Goal: Task Accomplishment & Management: Complete application form

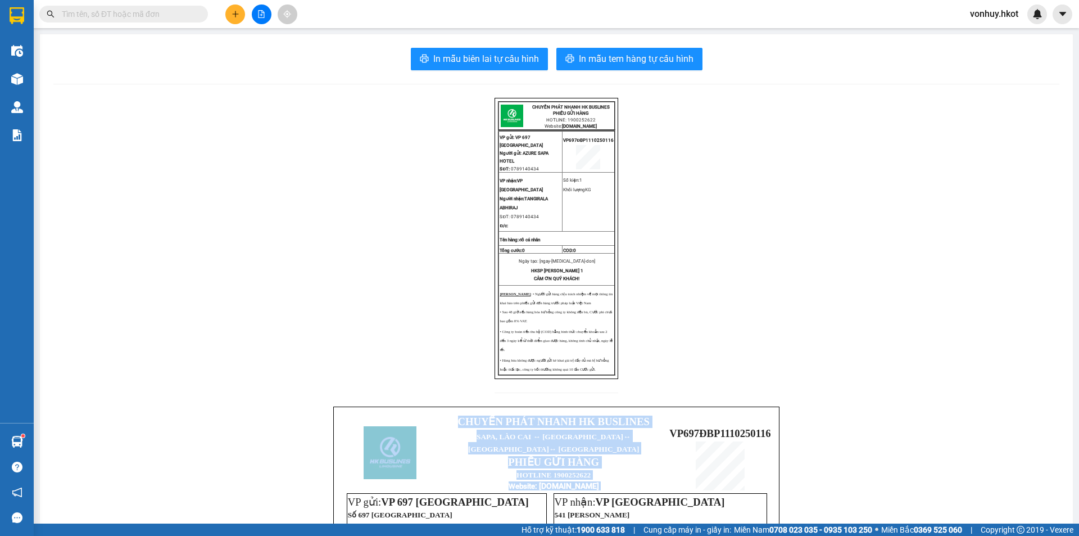
scroll to position [20, 0]
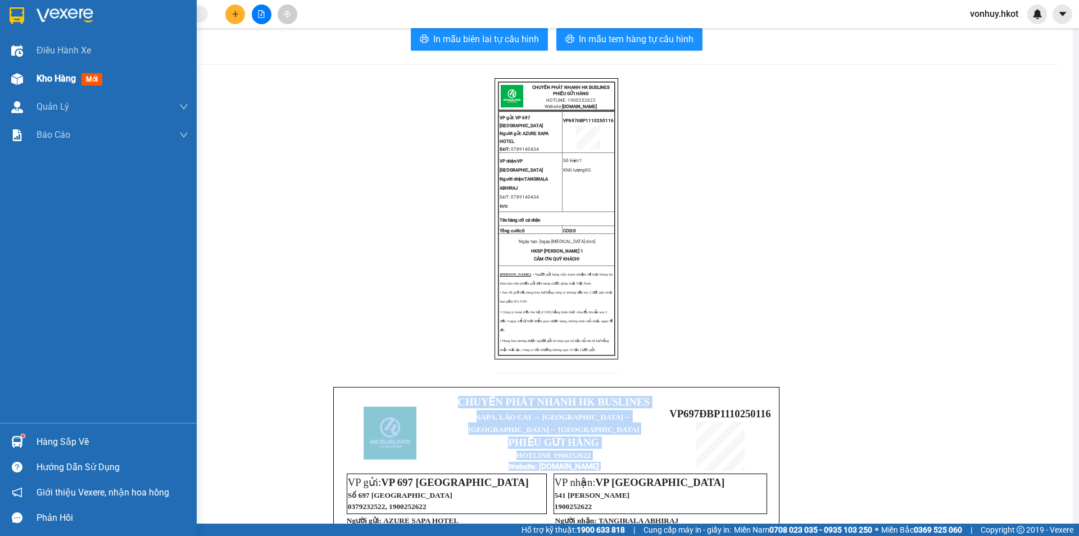
click at [43, 81] on span "Kho hàng" at bounding box center [56, 78] width 39 height 11
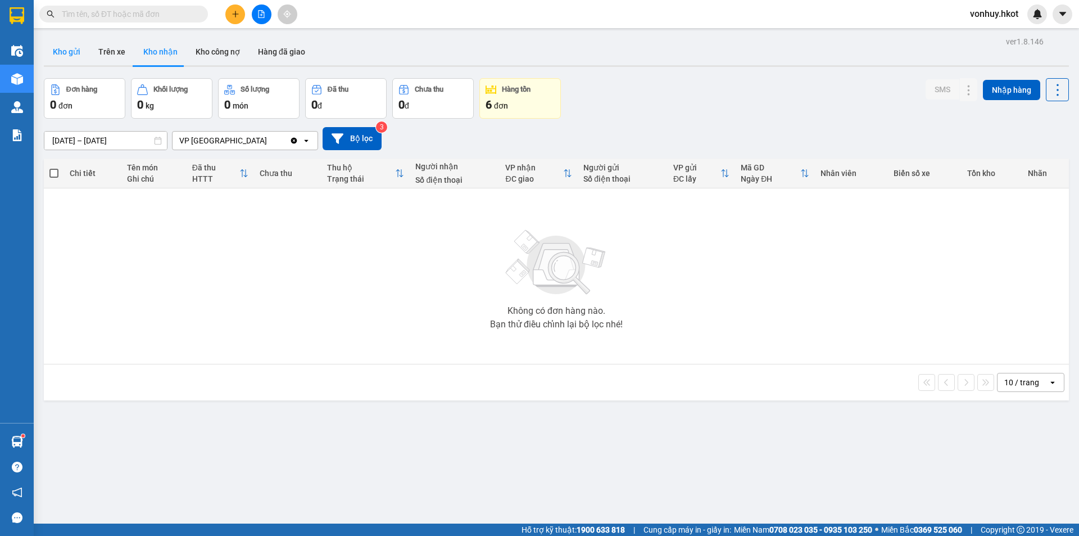
click at [68, 56] on button "Kho gửi" at bounding box center [67, 51] width 46 height 27
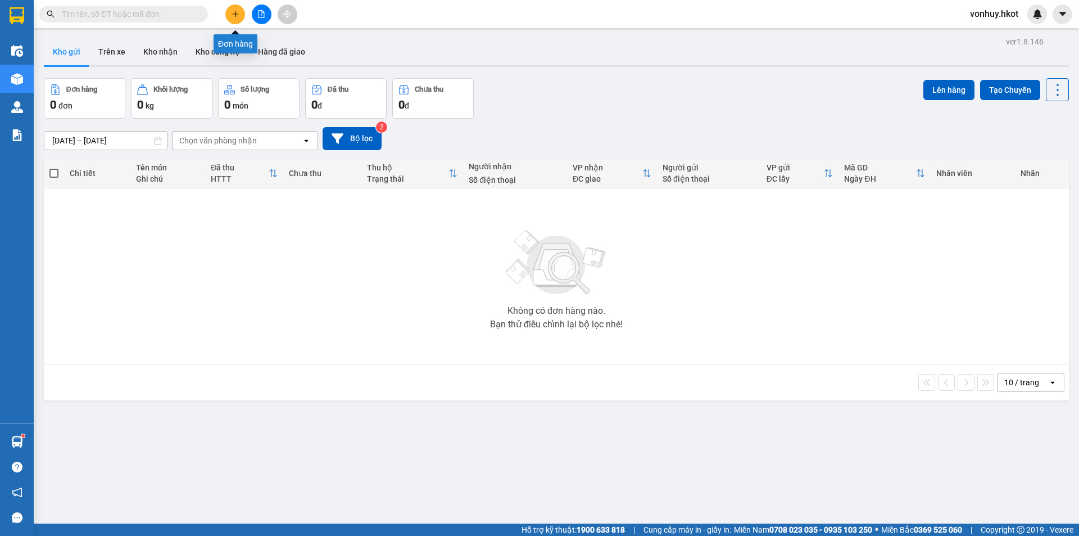
click at [240, 15] on button at bounding box center [235, 14] width 20 height 20
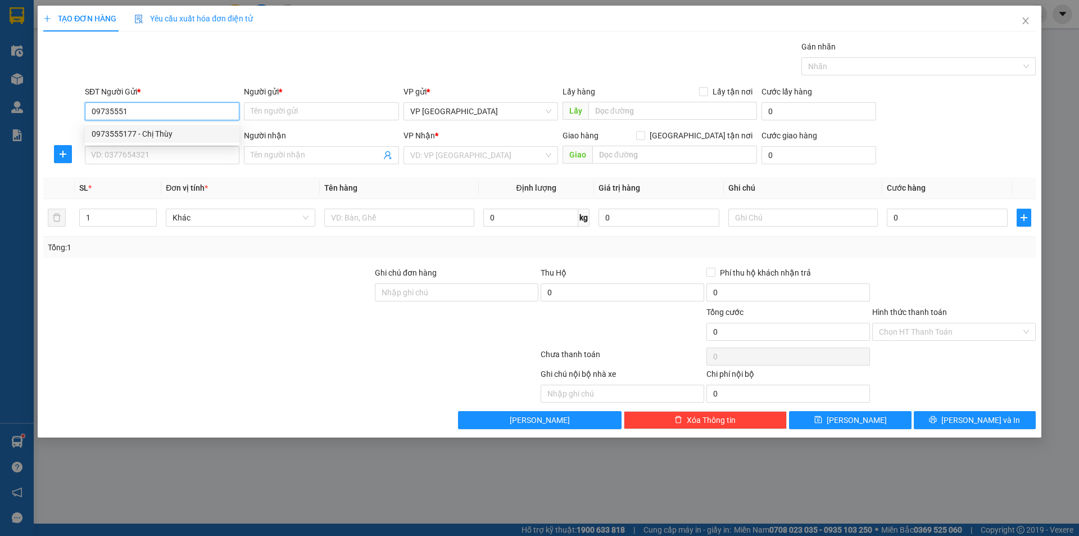
click at [166, 135] on div "0973555177 - Chị Thùy" at bounding box center [162, 134] width 141 height 12
type input "0973555177"
type input "Chị Thùy"
type input "0973555177"
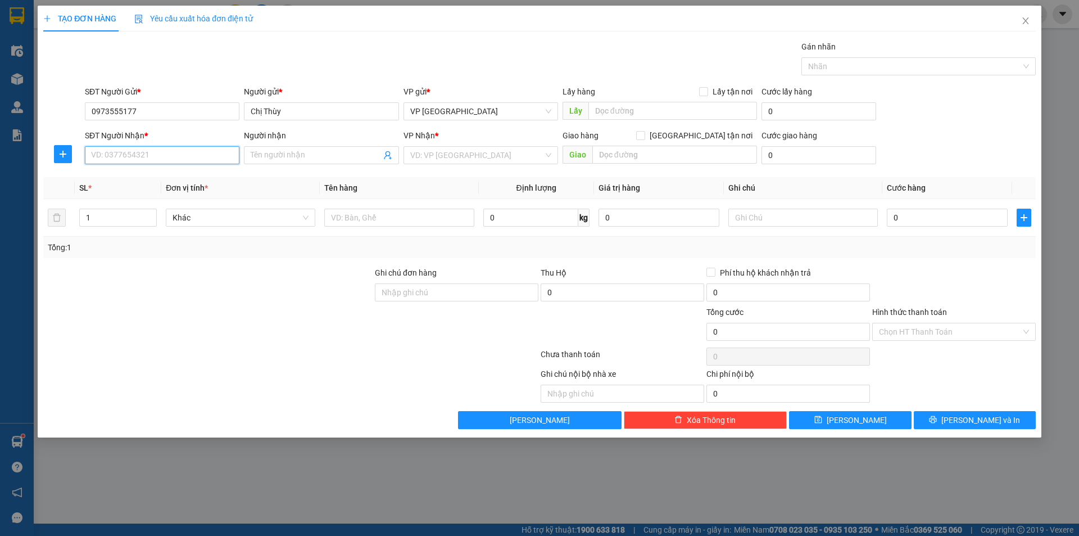
click at [177, 150] on input "SĐT Người Nhận *" at bounding box center [162, 155] width 155 height 18
click at [205, 175] on div "0337299666 - [PERSON_NAME]" at bounding box center [162, 177] width 141 height 12
type input "0337299666"
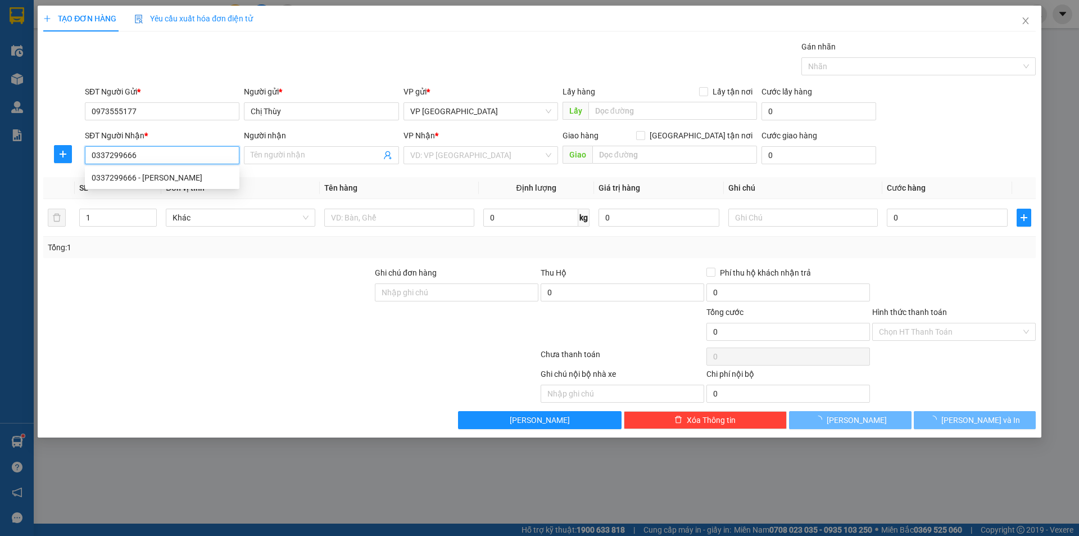
type input "[PERSON_NAME]"
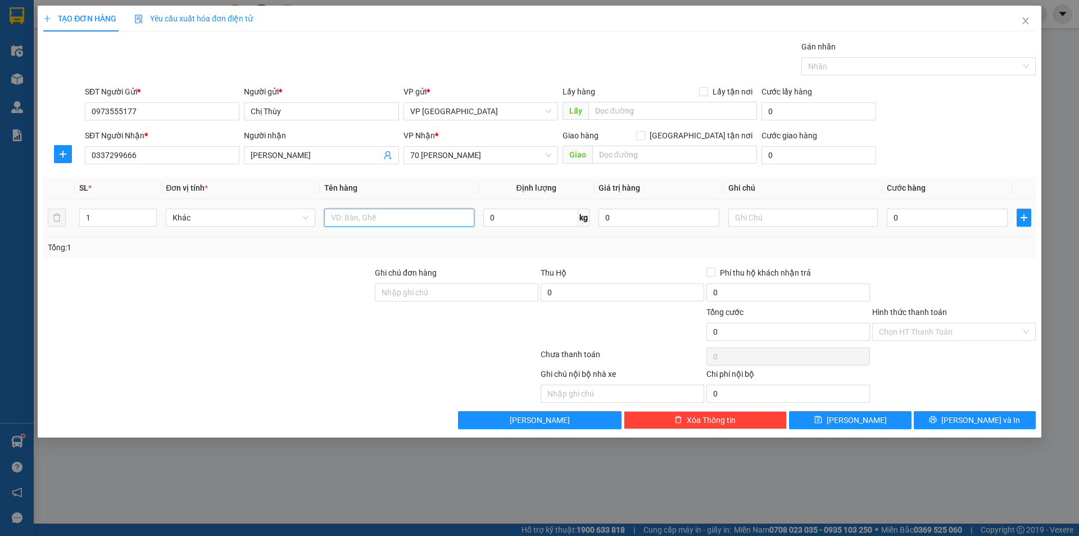
click at [402, 215] on input "text" at bounding box center [399, 218] width 150 height 18
type input "Cài cô dâu"
click at [545, 220] on input "0" at bounding box center [530, 218] width 95 height 18
type input "2"
click at [907, 216] on input "0" at bounding box center [947, 218] width 121 height 18
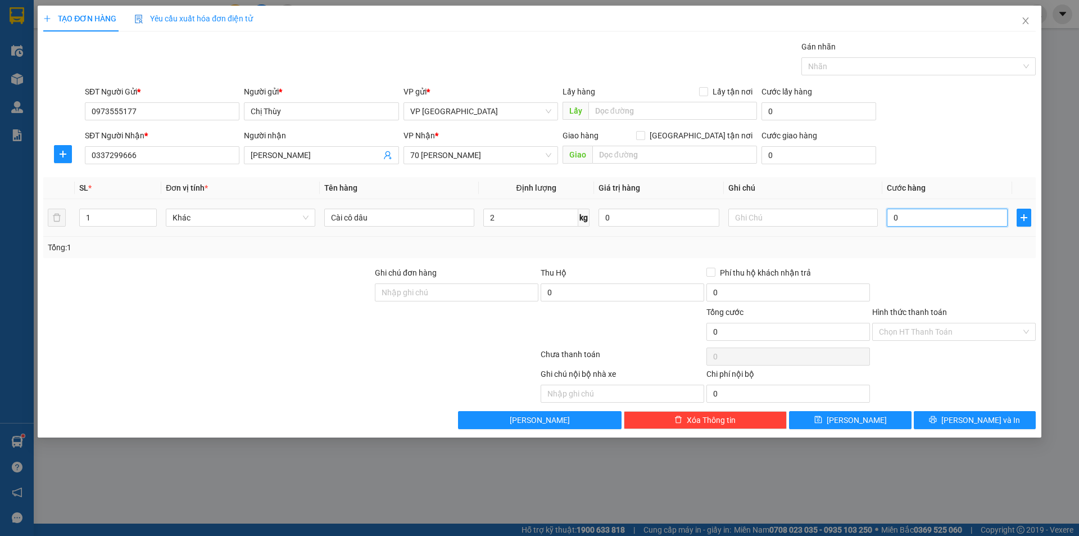
type input "7"
type input "70"
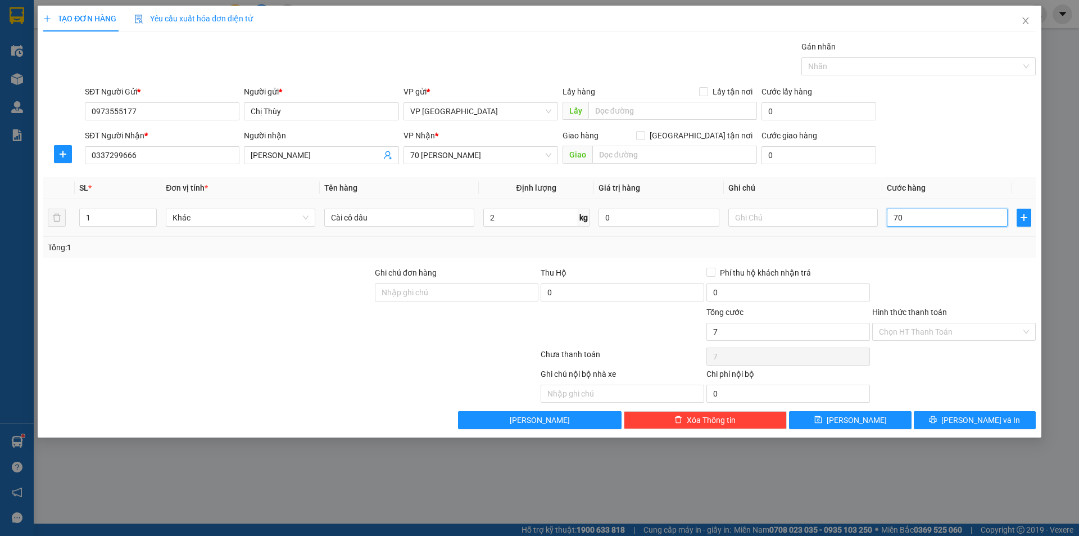
type input "70"
type input "700"
type input "7.000"
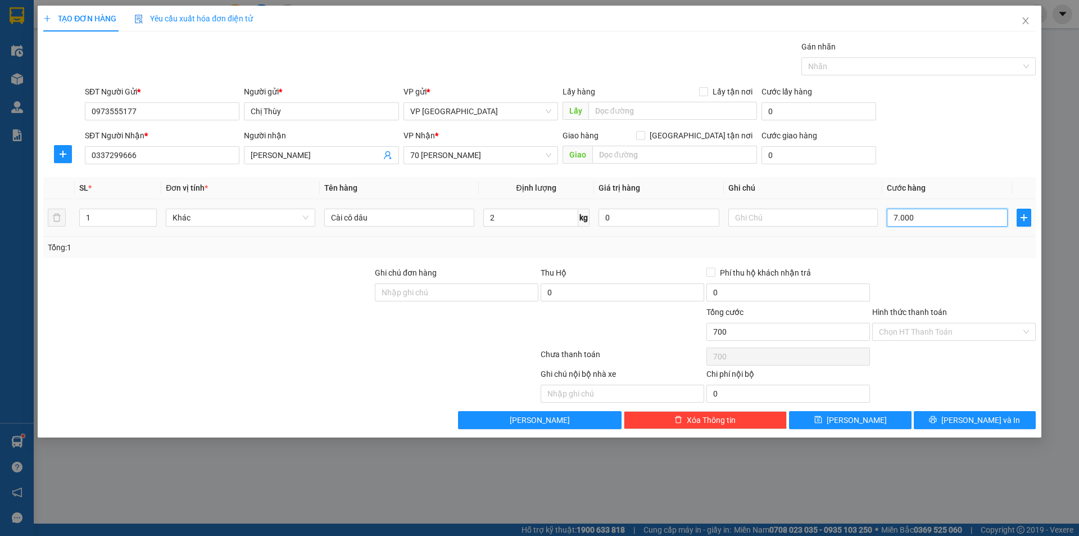
type input "7.000"
type input "70.000"
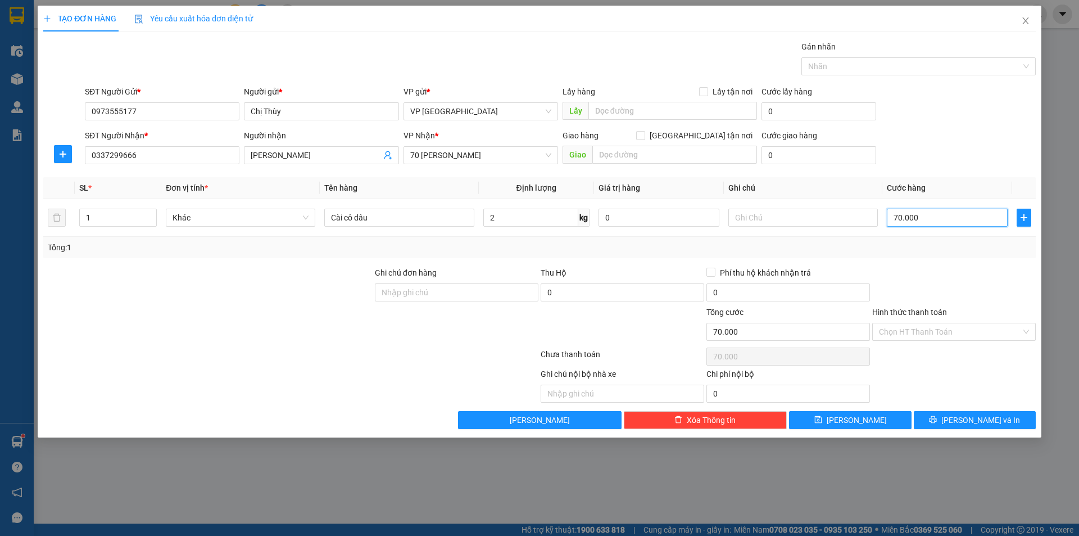
type input "70.000"
click at [930, 262] on div "Transit Pickup Surcharge Ids Transit Deliver Surcharge Ids Transit Deliver Surc…" at bounding box center [539, 234] width 993 height 388
click at [981, 420] on span "[PERSON_NAME] và In" at bounding box center [980, 420] width 79 height 12
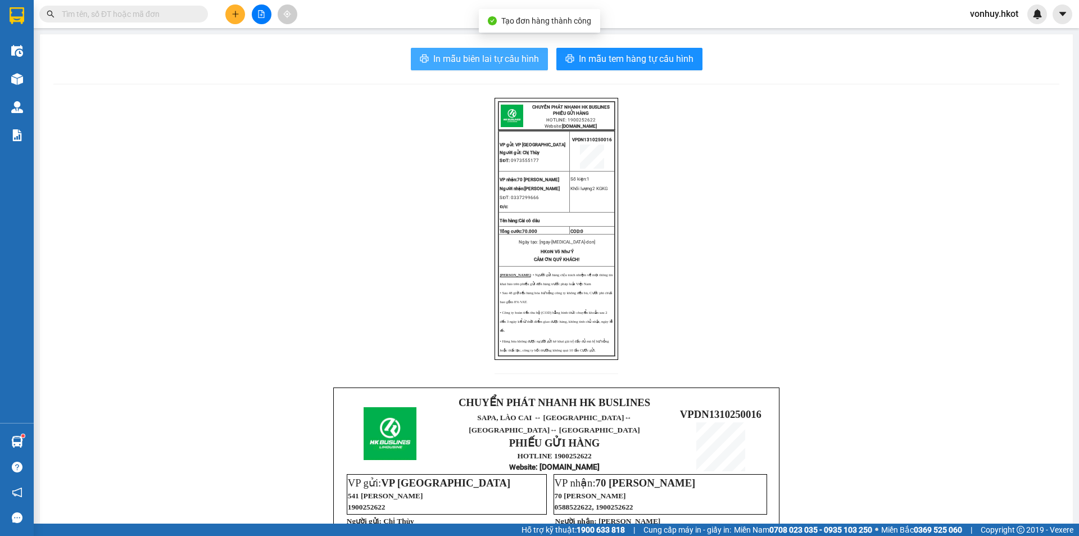
click at [441, 62] on span "In mẫu biên lai tự cấu hình" at bounding box center [486, 59] width 106 height 14
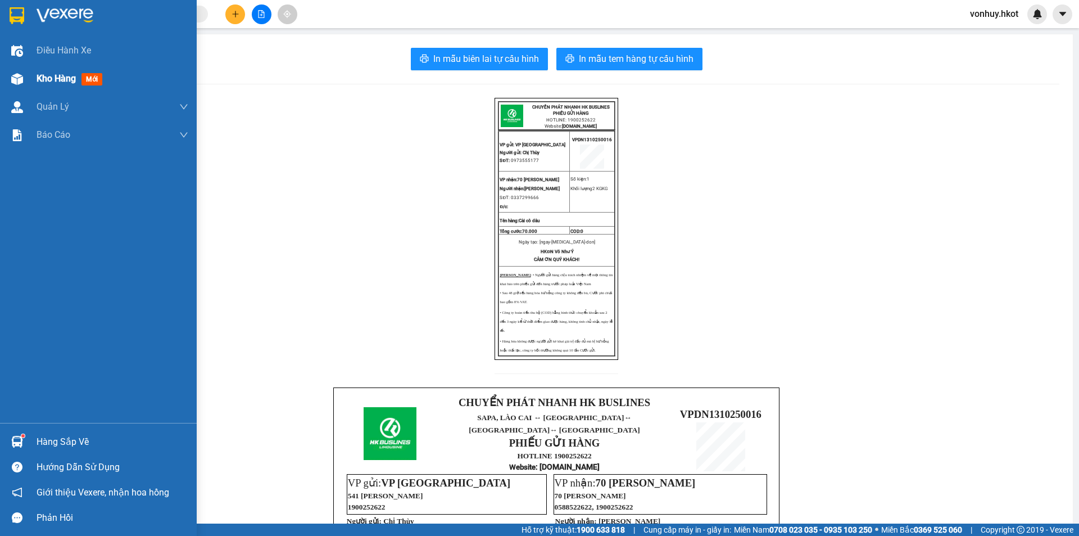
drag, startPoint x: 60, startPoint y: 82, endPoint x: 164, endPoint y: 46, distance: 109.3
click at [61, 82] on span "Kho hàng" at bounding box center [56, 78] width 39 height 11
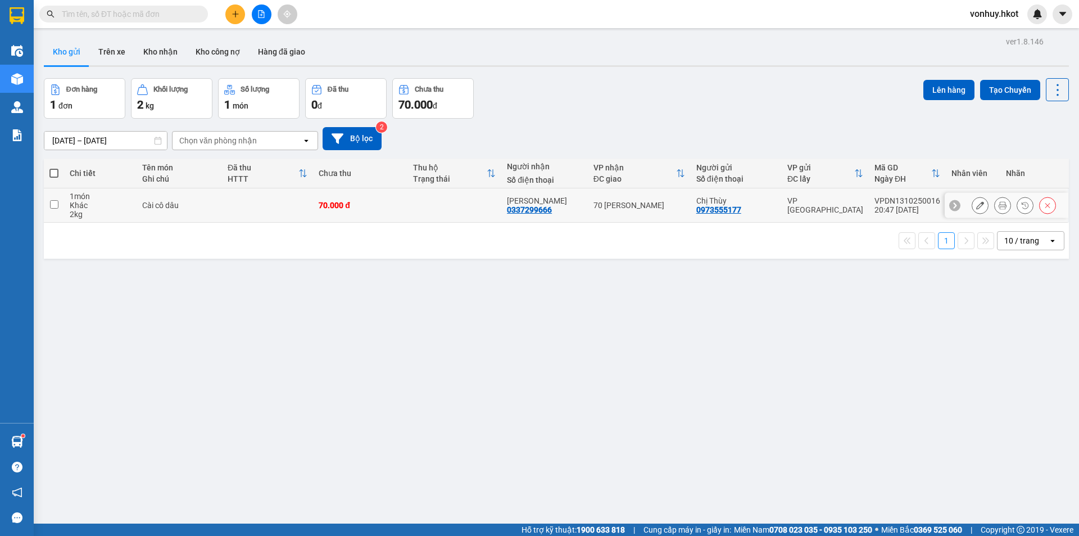
click at [976, 206] on icon at bounding box center [980, 205] width 8 height 8
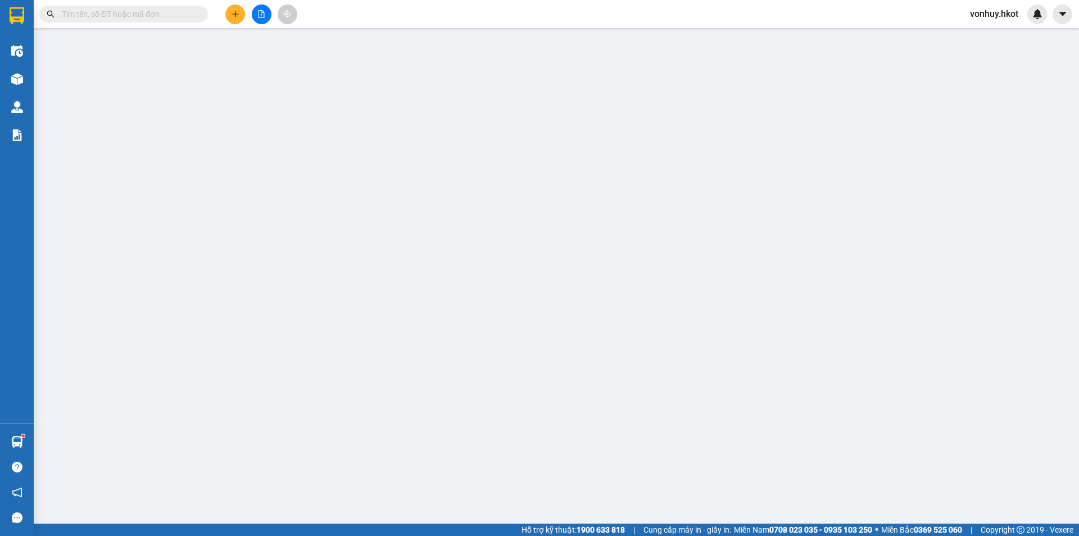
type input "0973555177"
type input "Chị Thùy"
type input "0337299666"
type input "[PERSON_NAME]"
type input "0"
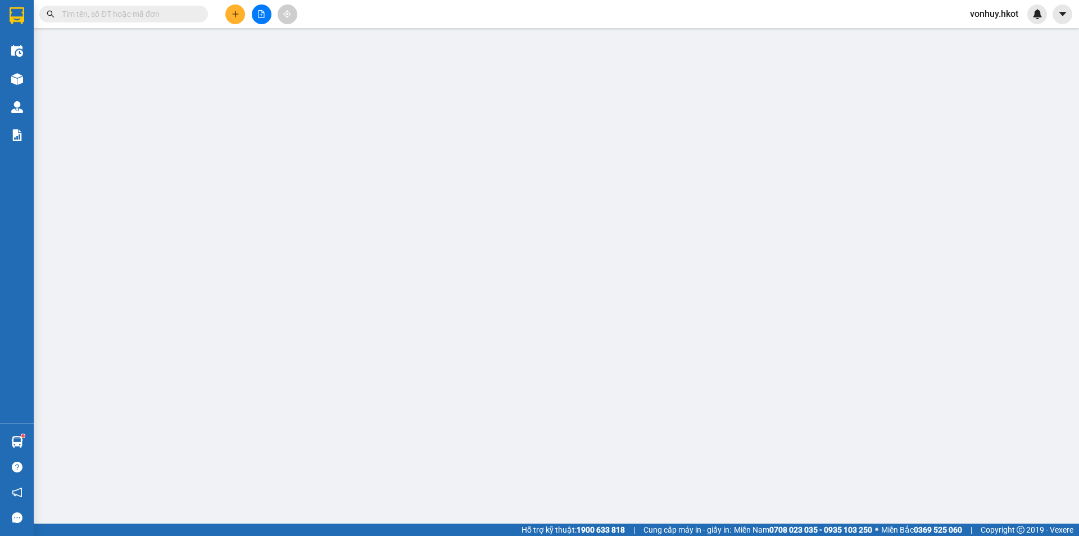
type input "70.000"
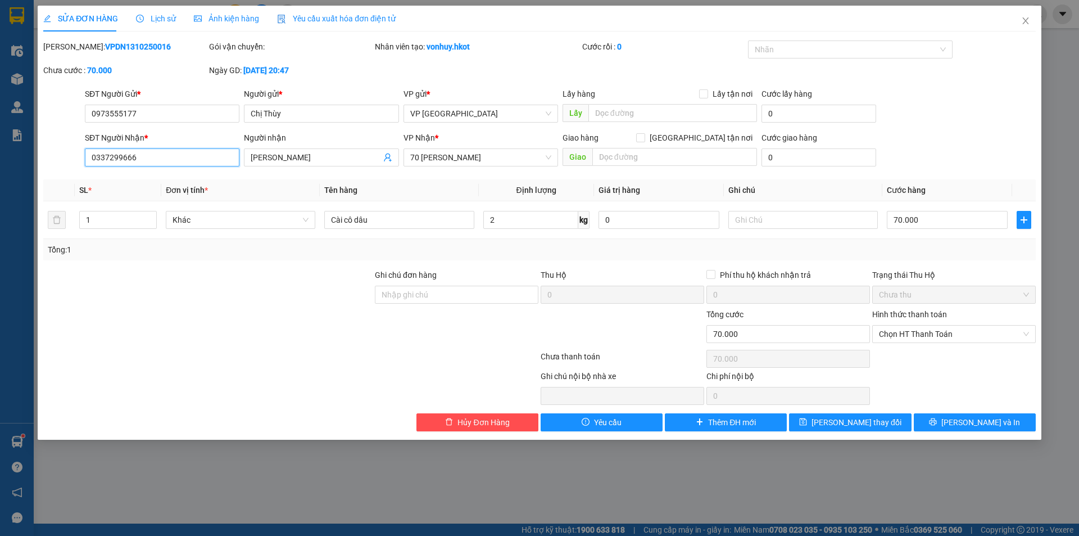
click at [181, 159] on input "0337299666" at bounding box center [162, 157] width 155 height 18
drag, startPoint x: 341, startPoint y: 160, endPoint x: 242, endPoint y: 162, distance: 99.0
click at [242, 162] on div "Người nhận [PERSON_NAME]" at bounding box center [321, 151] width 159 height 39
type input "[PERSON_NAME]"
drag, startPoint x: 164, startPoint y: 159, endPoint x: 80, endPoint y: 159, distance: 83.2
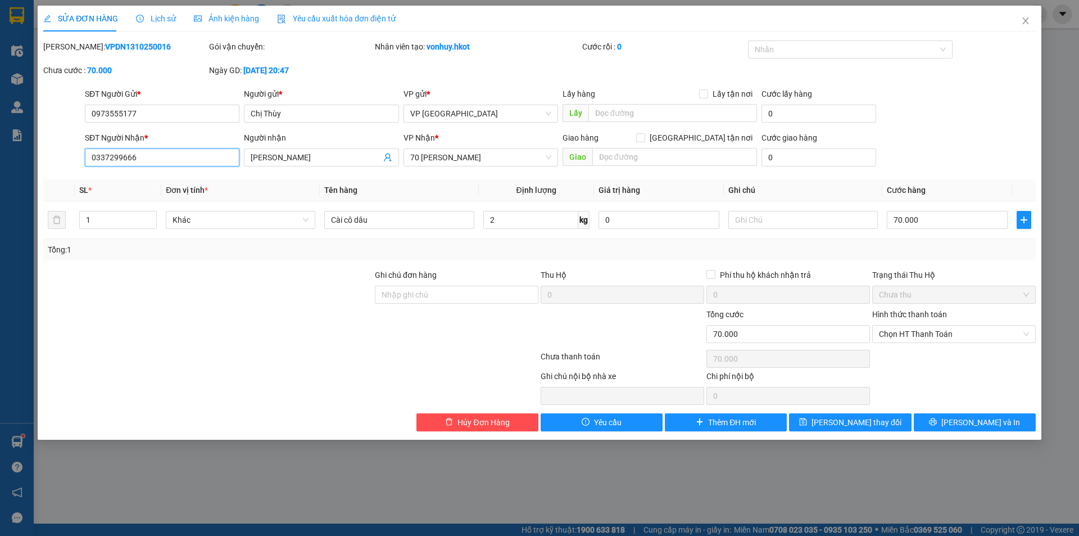
click at [80, 159] on div "SĐT Người Nhận * 0337299666 0337299666 Người nhận [PERSON_NAME] VP Nhận * 70 [P…" at bounding box center [539, 151] width 995 height 39
type input "0866360402"
click at [749, 224] on input "text" at bounding box center [803, 220] width 150 height 18
paste input "Khu đô thị [GEOGRAPHIC_DATA]"
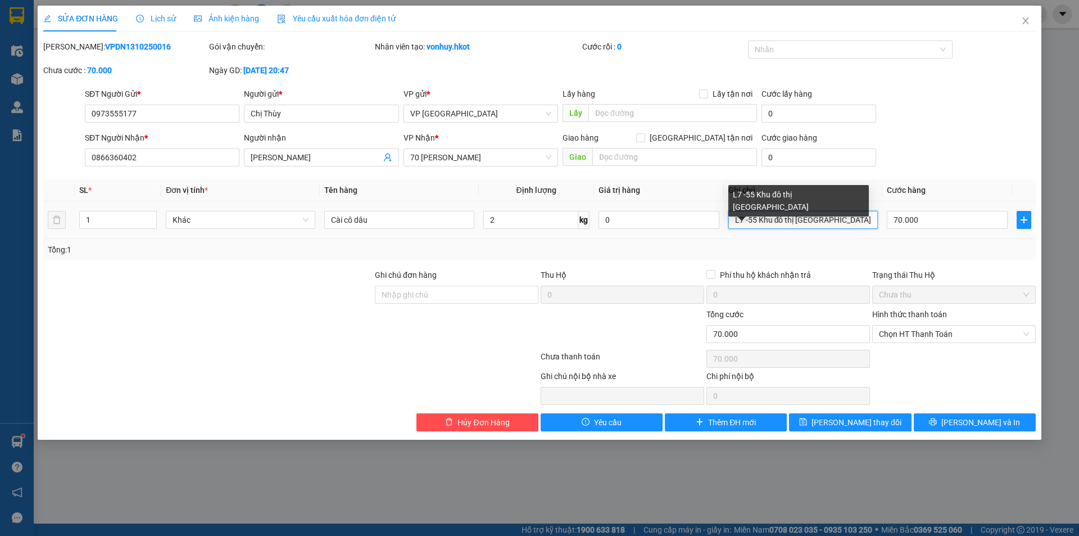
drag, startPoint x: 796, startPoint y: 223, endPoint x: 819, endPoint y: 242, distance: 30.3
click at [795, 223] on input "L7 -55 Khu đô thị [GEOGRAPHIC_DATA]" at bounding box center [803, 220] width 150 height 18
click at [848, 224] on input "L7 -55 Khu đô thị mới [GEOGRAPHIC_DATA]" at bounding box center [803, 220] width 150 height 18
drag, startPoint x: 876, startPoint y: 221, endPoint x: 710, endPoint y: 219, distance: 165.8
click at [710, 219] on tr "1 Khác Cài cô dâu 2 kg 0 L7 -55 Khu đô thị mới [GEOGRAPHIC_DATA], [PERSON_NAME]…" at bounding box center [539, 220] width 993 height 38
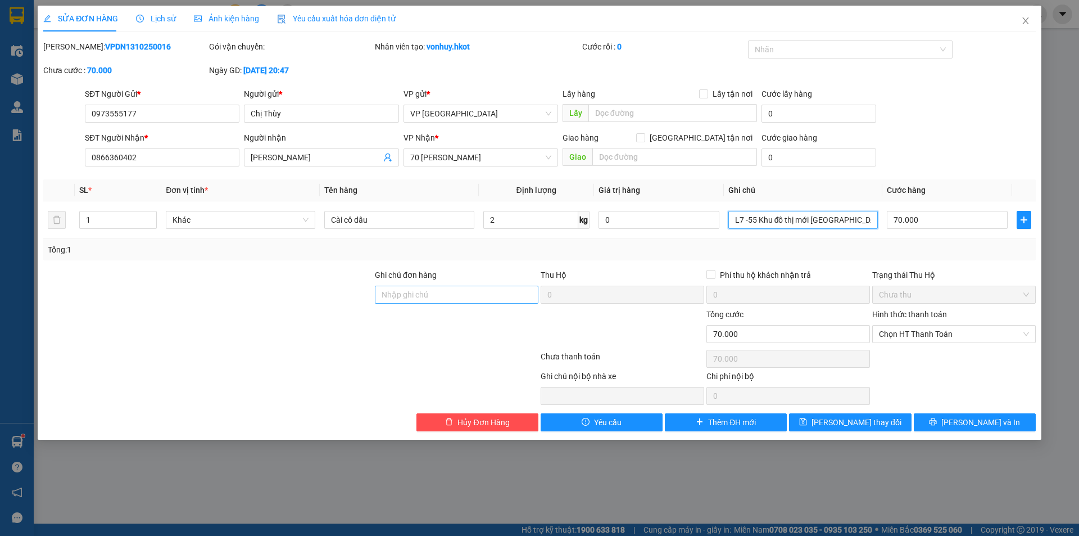
type input "L7 -55 Khu đô thị mới [GEOGRAPHIC_DATA], [GEOGRAPHIC_DATA]"
click at [461, 294] on input "Ghi chú đơn hàng" at bounding box center [457, 295] width 164 height 18
paste input "L7 -55 Khu đô thị mới [GEOGRAPHIC_DATA], [GEOGRAPHIC_DATA]"
click at [381, 293] on input "L7 -55 Khu đô thị mới [GEOGRAPHIC_DATA], [GEOGRAPHIC_DATA]" at bounding box center [457, 295] width 164 height 18
type input "L7 -55 Khu đô thị mới [GEOGRAPHIC_DATA], [GEOGRAPHIC_DATA]"
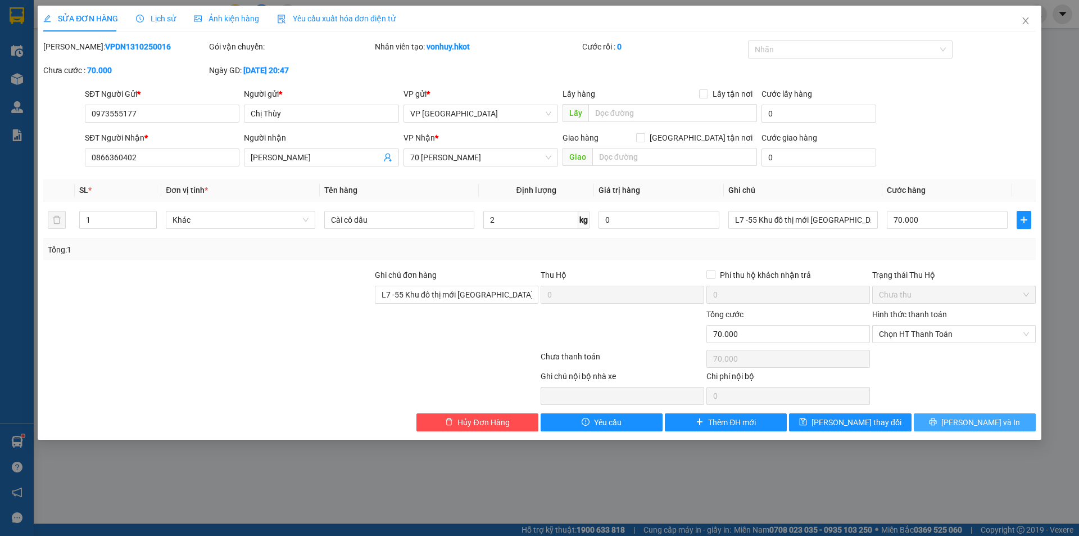
click at [986, 420] on span "[PERSON_NAME] và In" at bounding box center [980, 422] width 79 height 12
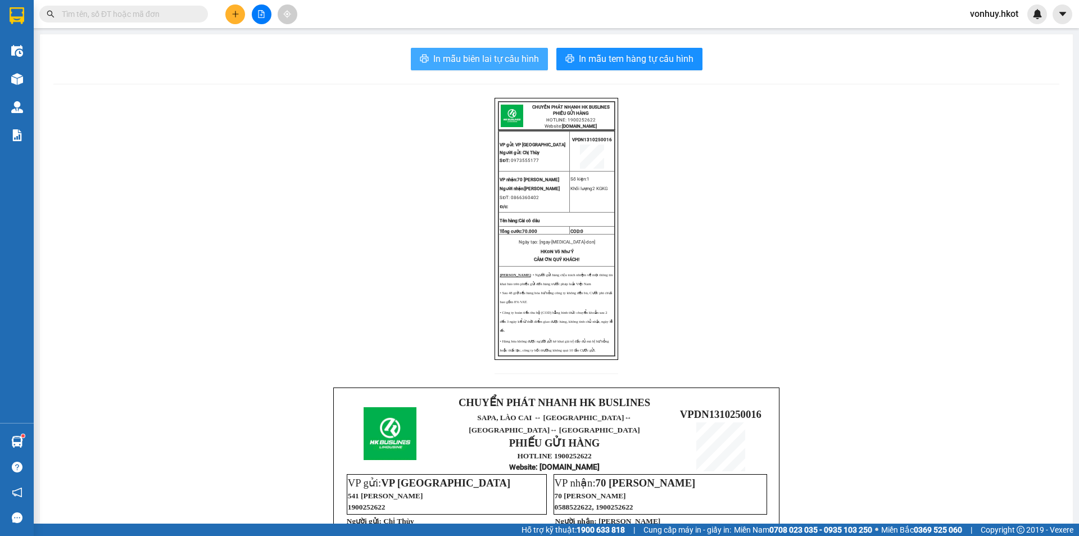
click at [459, 65] on span "In mẫu biên lai tự cấu hình" at bounding box center [486, 59] width 106 height 14
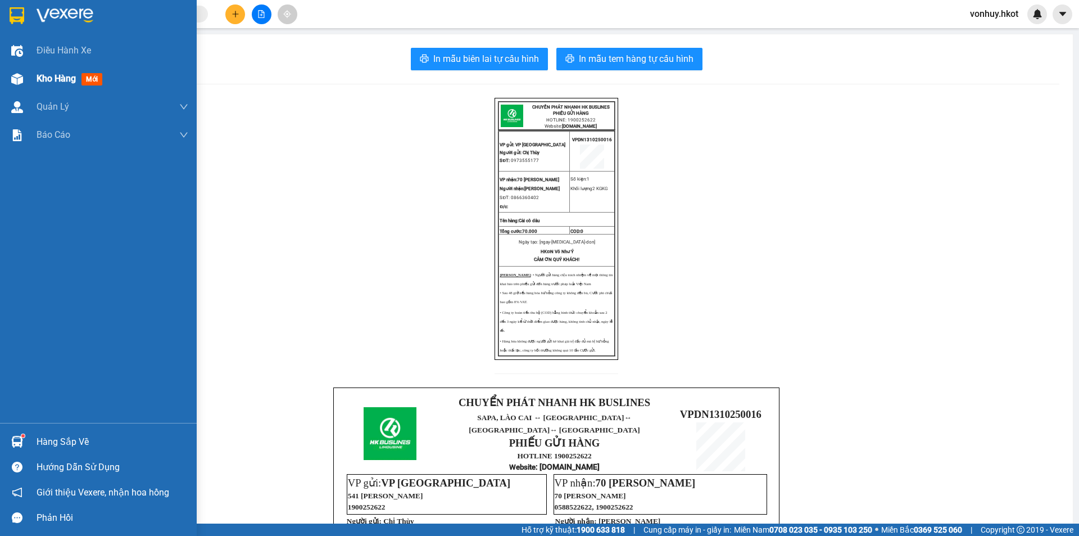
click at [43, 75] on span "Kho hàng" at bounding box center [56, 78] width 39 height 11
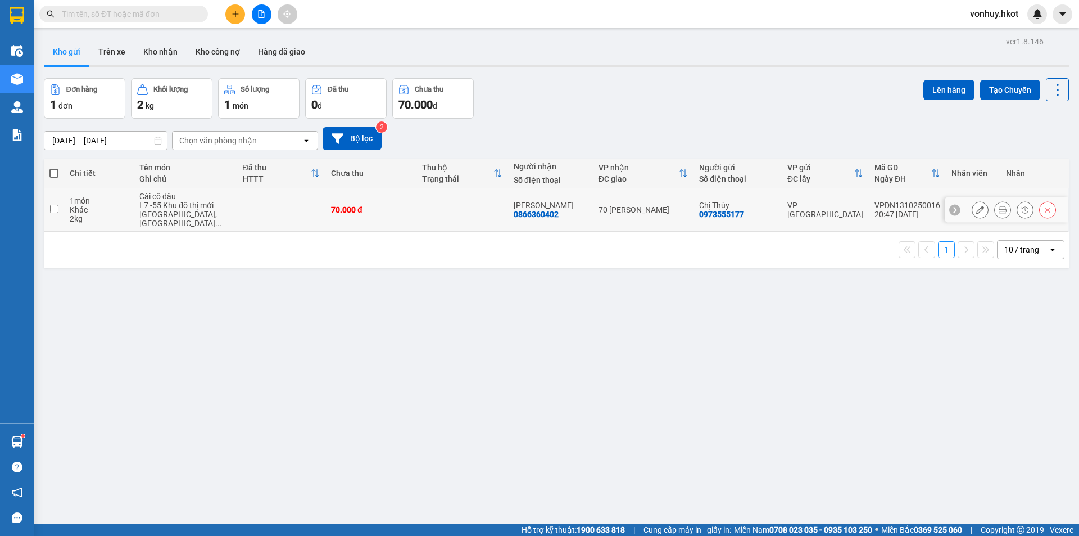
click at [52, 206] on input "checkbox" at bounding box center [54, 209] width 8 height 8
checkbox input "true"
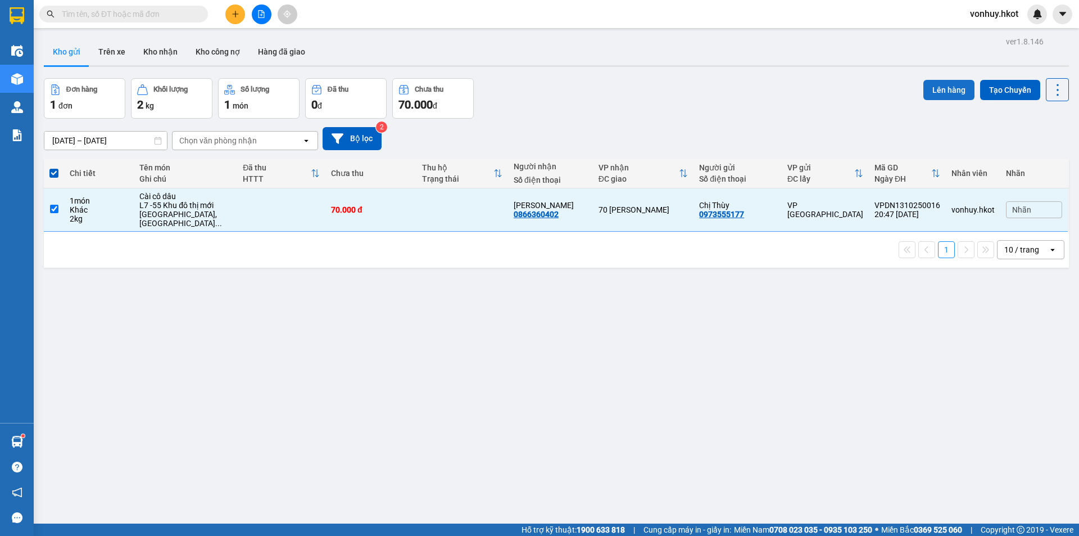
click at [931, 92] on button "Lên hàng" at bounding box center [949, 90] width 51 height 20
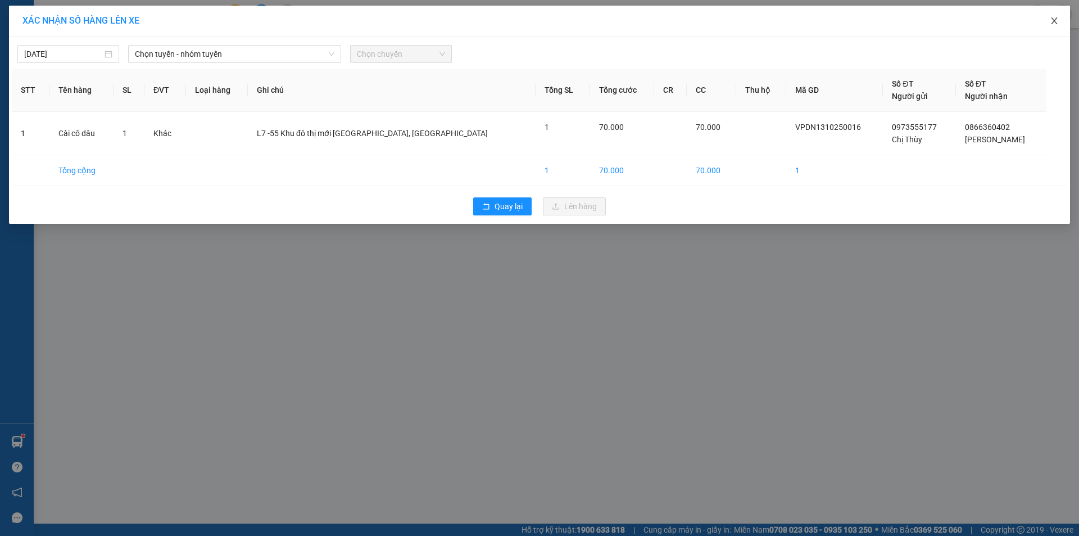
click at [1055, 20] on icon "close" at bounding box center [1054, 20] width 9 height 9
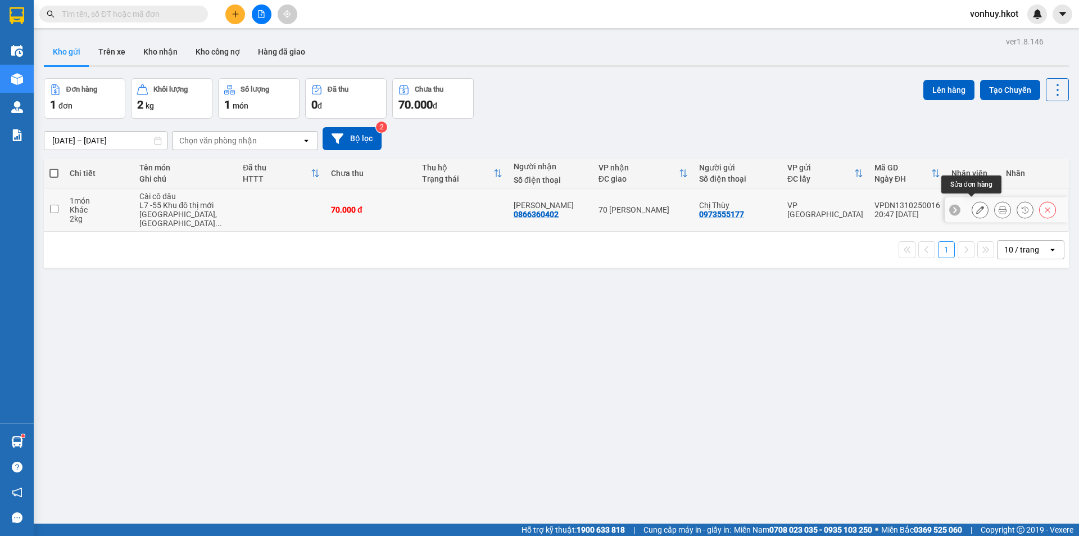
click at [976, 206] on icon at bounding box center [980, 210] width 8 height 8
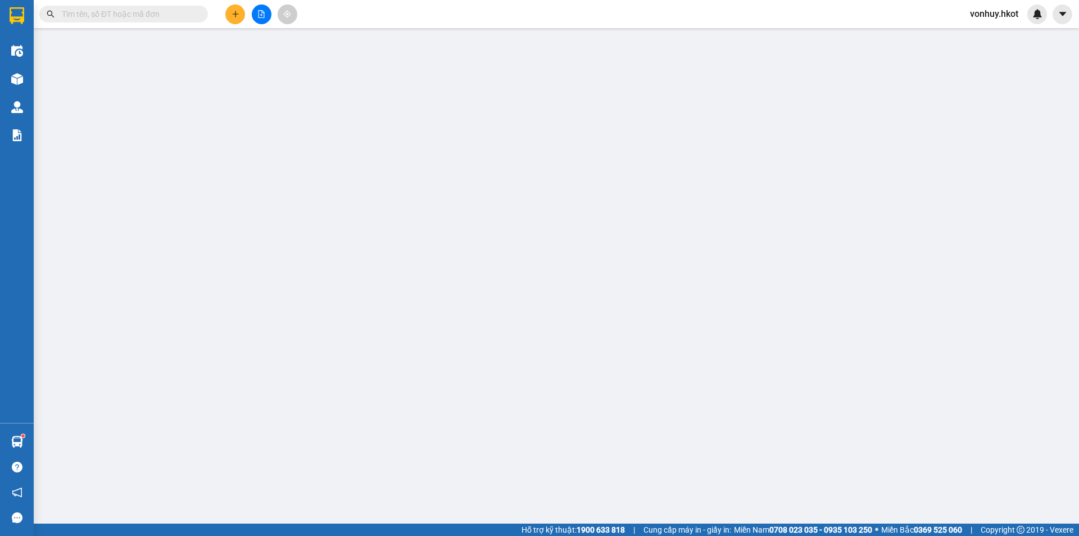
type input "0973555177"
type input "Chị Thùy"
type input "0866360402"
type input "[PERSON_NAME]"
type input "L7 -55 Khu đô thị mới [GEOGRAPHIC_DATA], [GEOGRAPHIC_DATA]"
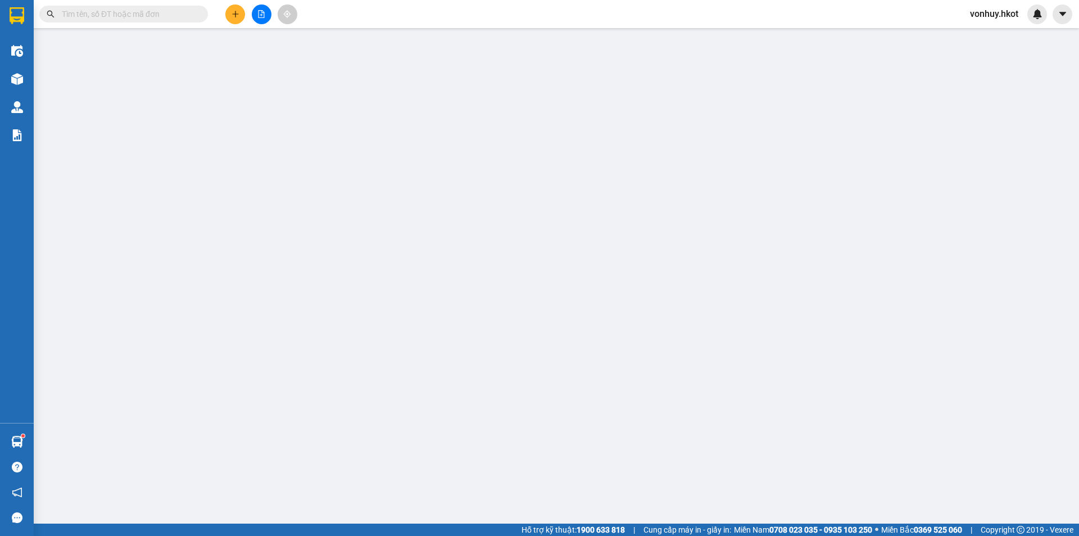
type input "0"
type input "70.000"
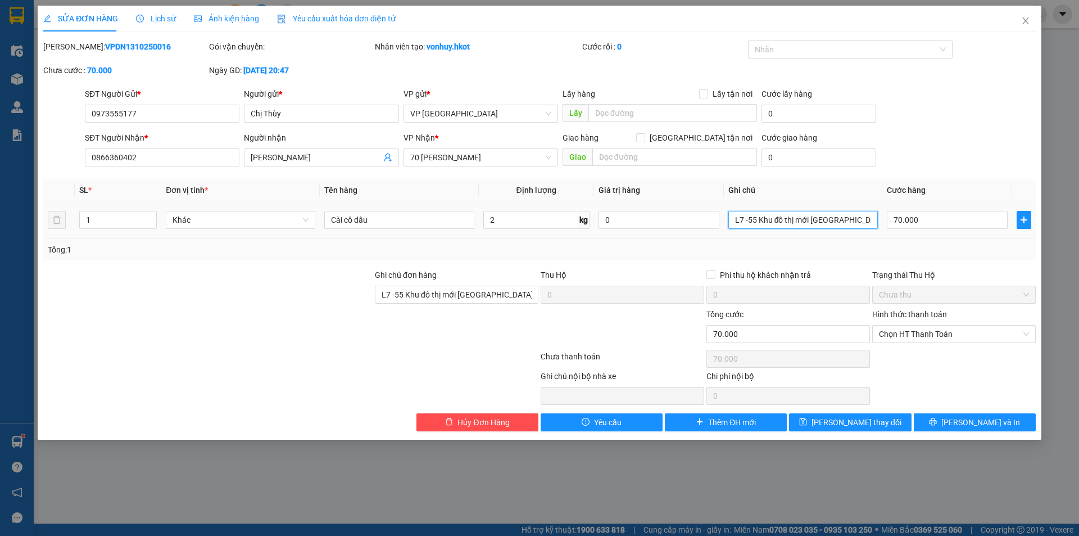
click at [777, 219] on input "L7 -55 Khu đô thị mới [GEOGRAPHIC_DATA], [GEOGRAPHIC_DATA]" at bounding box center [803, 220] width 150 height 18
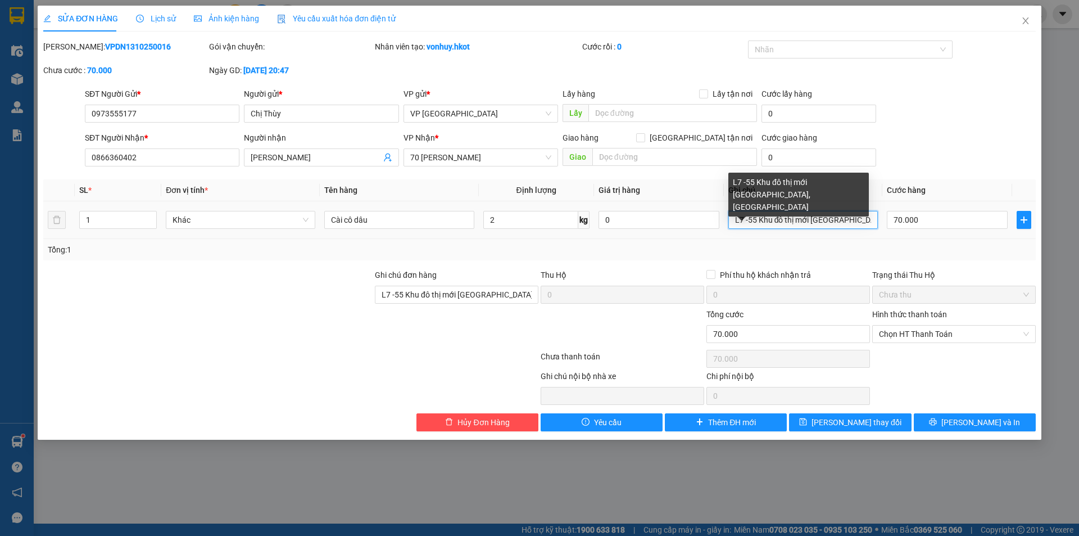
click at [778, 219] on input "L7 -55 Khu đô thị mới [GEOGRAPHIC_DATA], [GEOGRAPHIC_DATA]" at bounding box center [803, 220] width 150 height 18
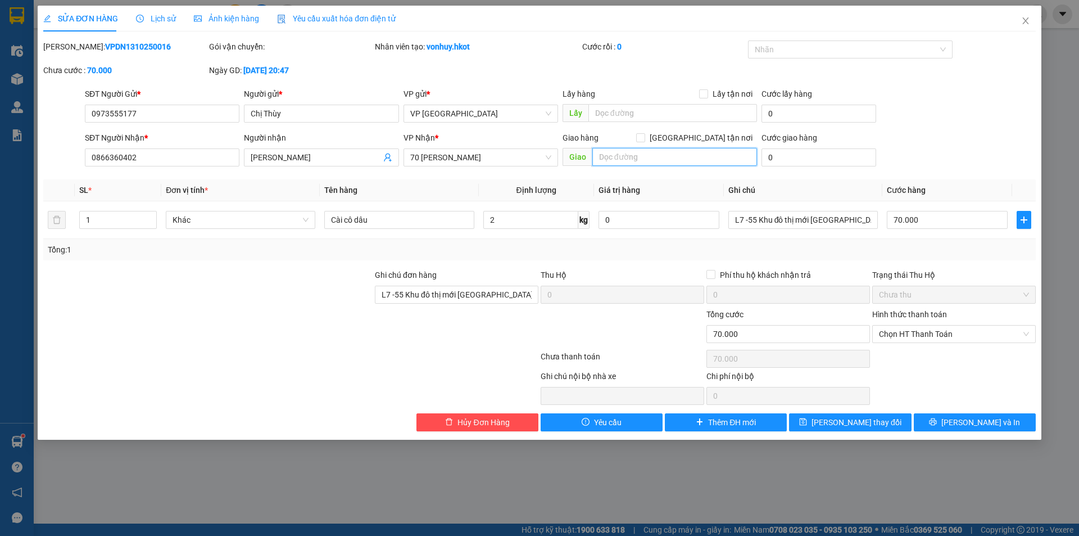
click at [650, 157] on input "text" at bounding box center [674, 157] width 165 height 18
paste input "L7 -55 Khu đô thị mới [GEOGRAPHIC_DATA], [GEOGRAPHIC_DATA]"
type input "L7 -55 Khu đô thị mới [GEOGRAPHIC_DATA], [GEOGRAPHIC_DATA]"
click at [982, 414] on button "[PERSON_NAME] và In" at bounding box center [975, 422] width 122 height 18
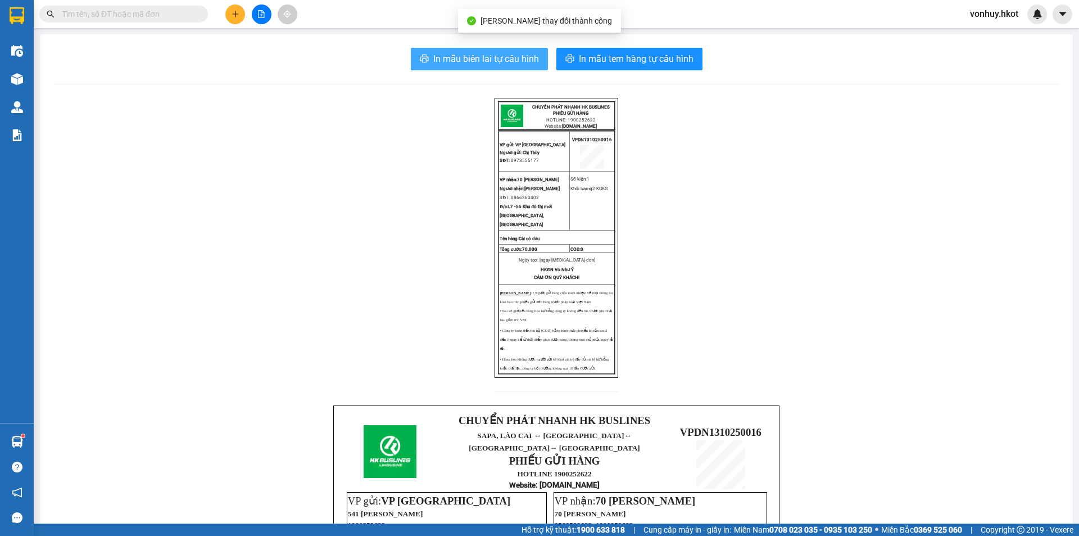
click at [450, 61] on span "In mẫu biên lai tự cấu hình" at bounding box center [486, 59] width 106 height 14
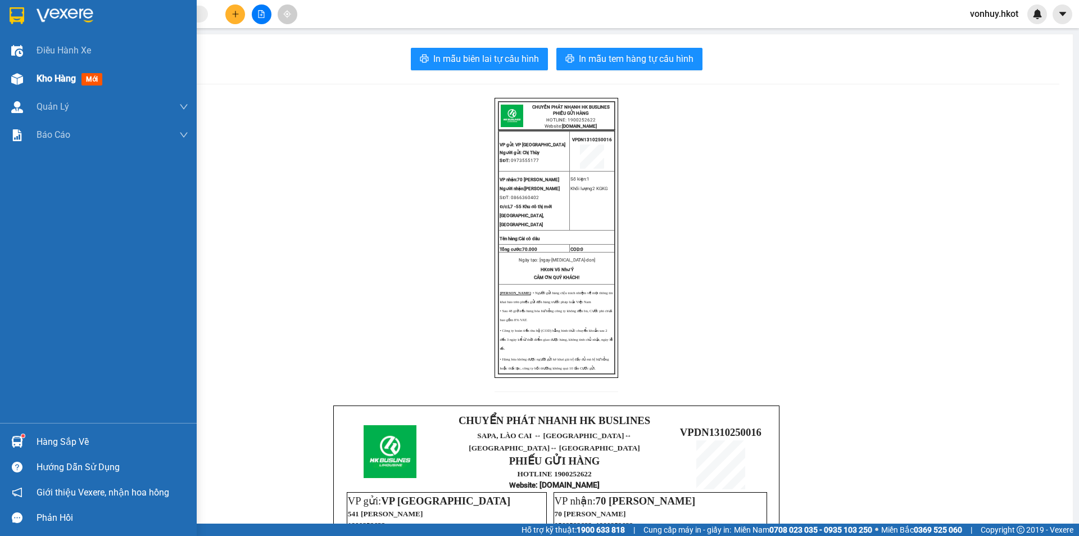
click at [53, 83] on span "Kho hàng" at bounding box center [56, 78] width 39 height 11
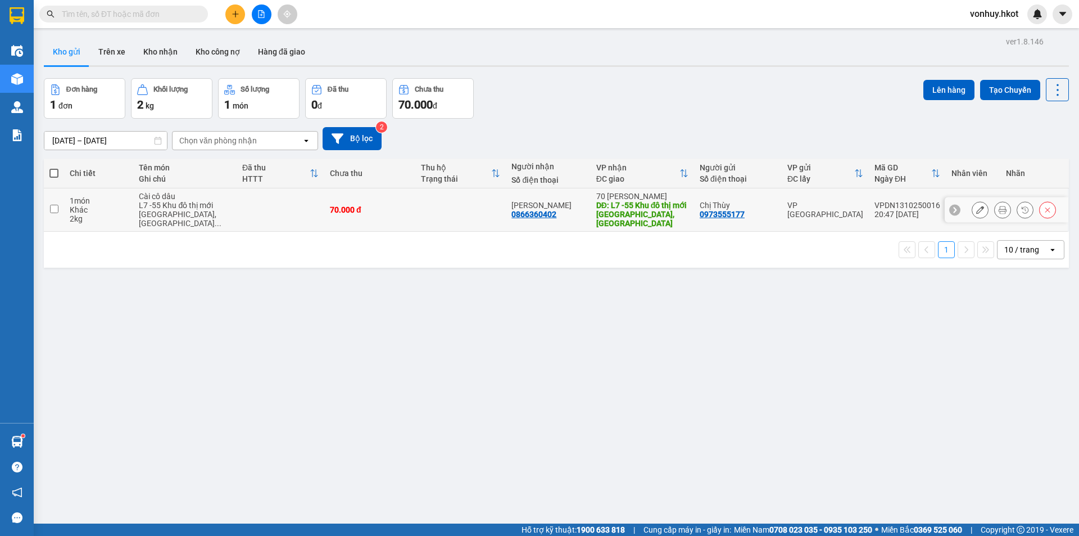
click at [54, 207] on input "checkbox" at bounding box center [54, 209] width 8 height 8
checkbox input "true"
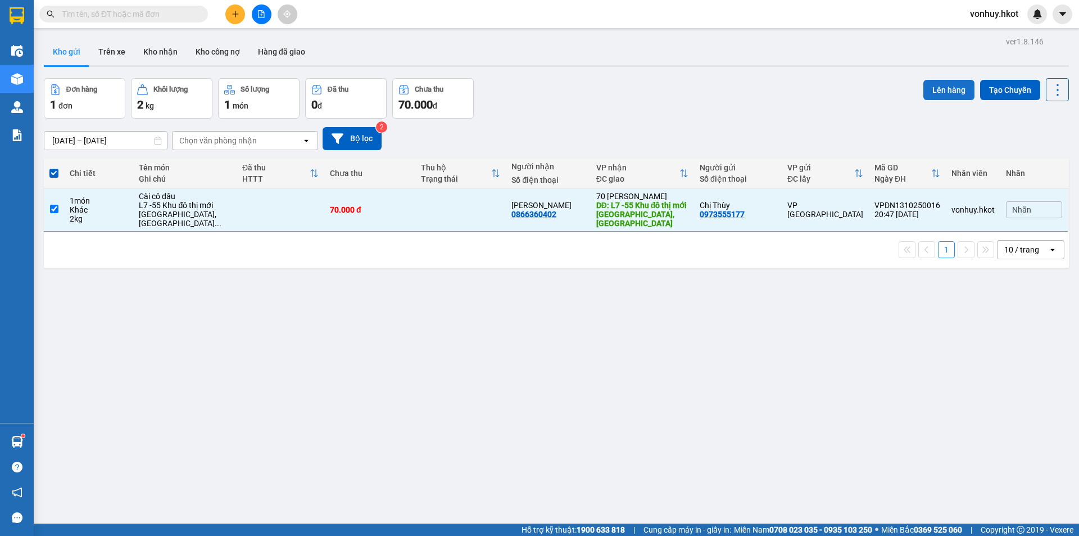
click at [938, 92] on button "Lên hàng" at bounding box center [949, 90] width 51 height 20
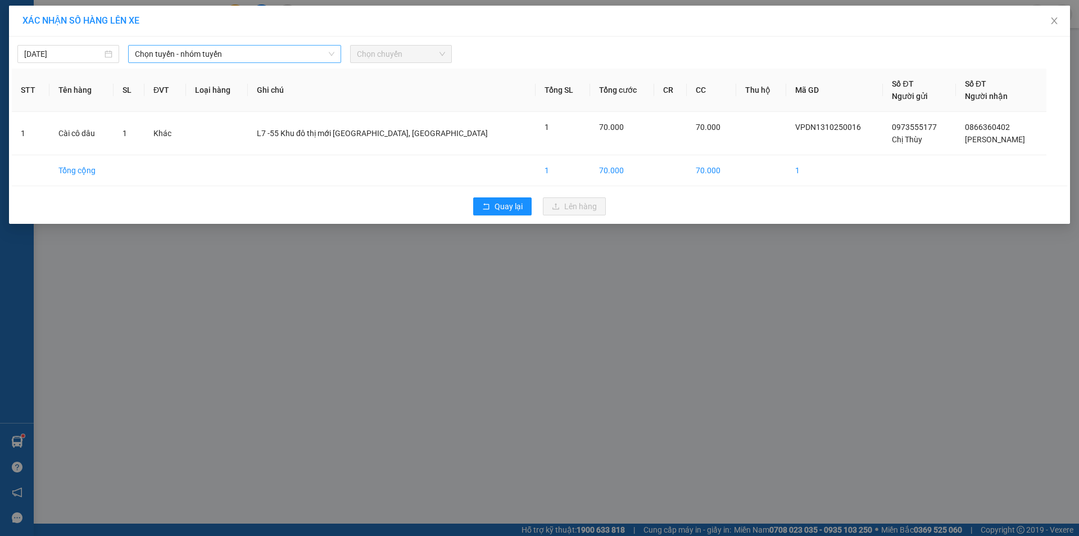
click at [189, 53] on span "Chọn tuyến - nhóm tuyến" at bounding box center [235, 54] width 200 height 17
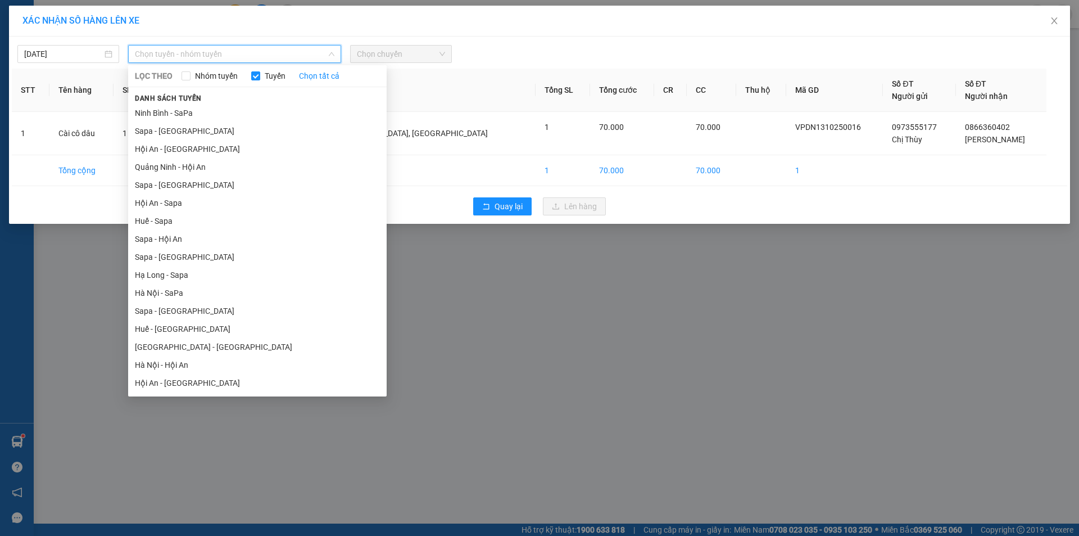
drag, startPoint x: 195, startPoint y: 380, endPoint x: 269, endPoint y: 205, distance: 189.9
click at [195, 381] on li "Hội An - [GEOGRAPHIC_DATA]" at bounding box center [257, 383] width 259 height 18
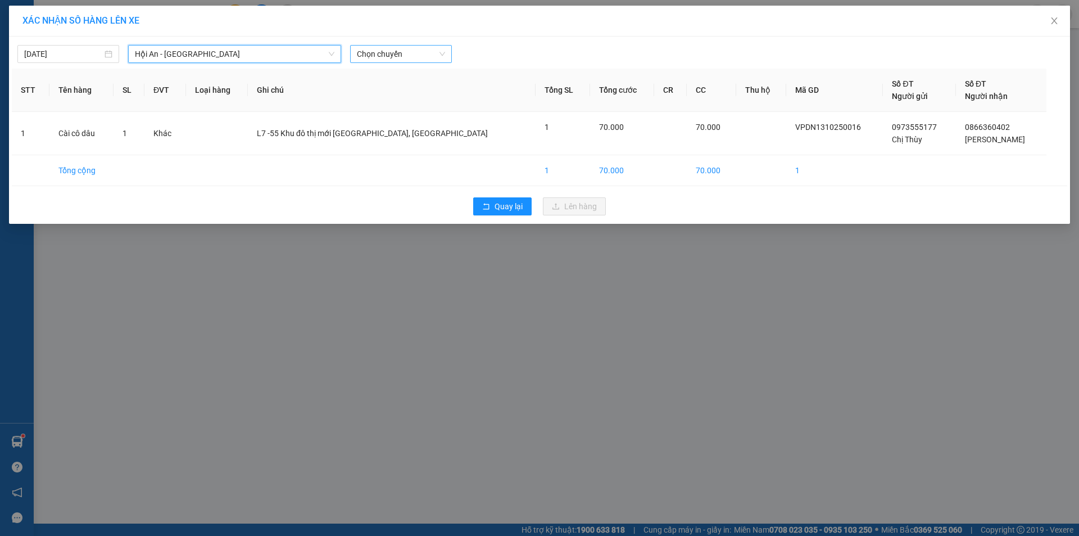
click at [392, 56] on span "Chọn chuyến" at bounding box center [401, 54] width 88 height 17
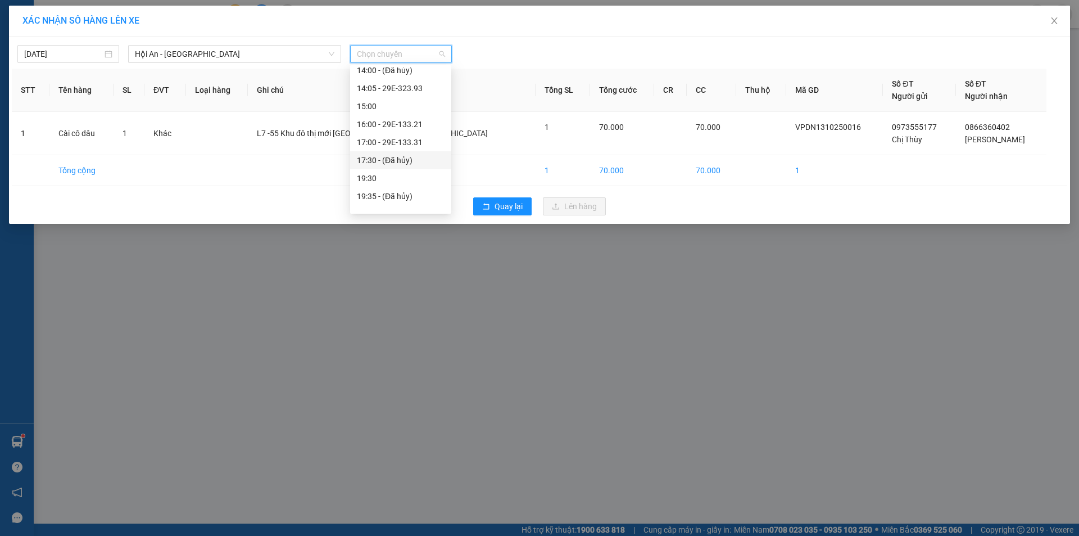
scroll to position [36, 0]
click at [406, 198] on div "20:30 - 29E-360.82" at bounding box center [401, 202] width 88 height 12
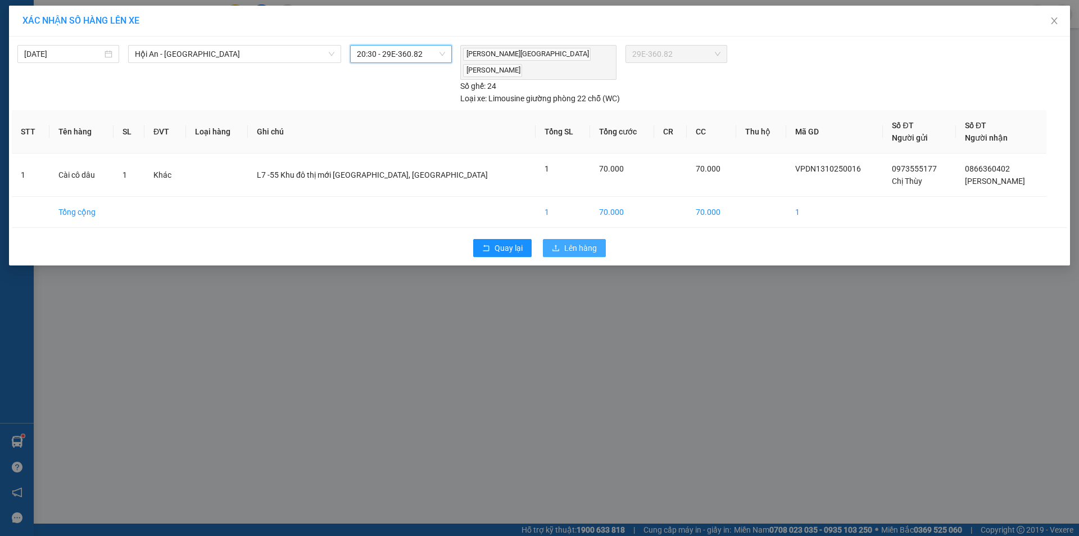
click at [575, 242] on span "Lên hàng" at bounding box center [580, 248] width 33 height 12
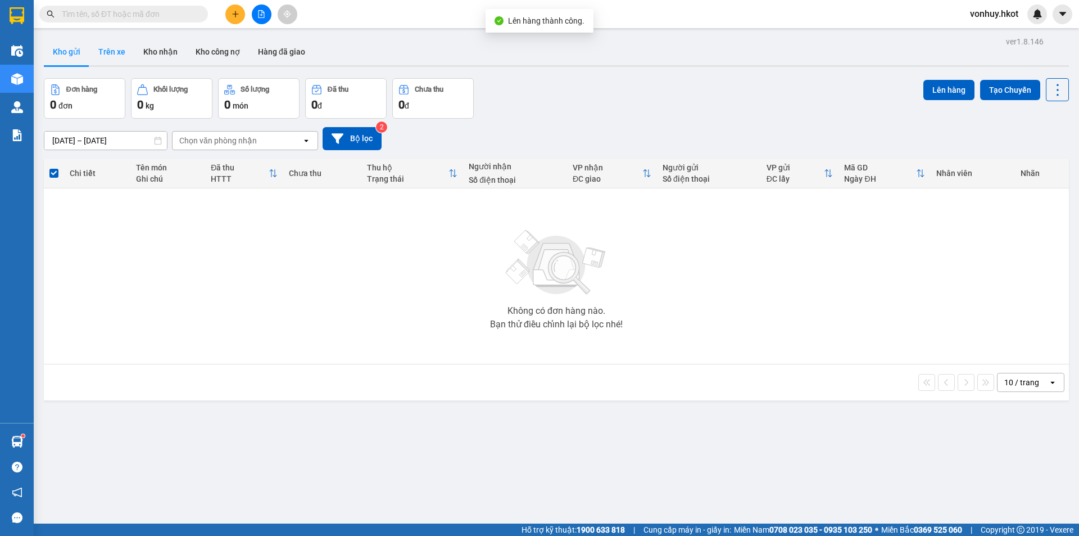
click at [118, 53] on button "Trên xe" at bounding box center [111, 51] width 45 height 27
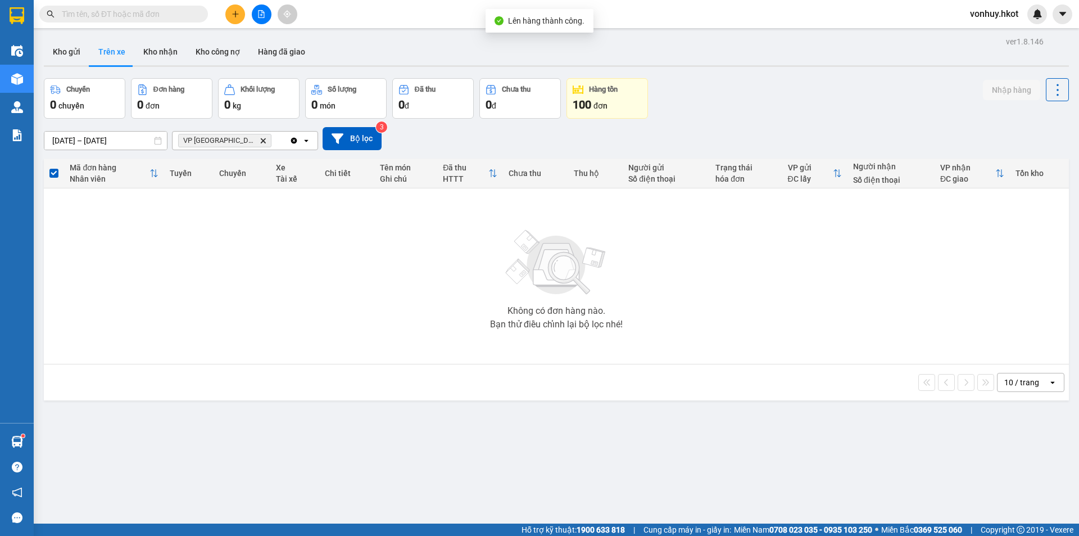
click at [230, 135] on span "VP [GEOGRAPHIC_DATA] Delete" at bounding box center [224, 140] width 93 height 13
click at [260, 139] on icon "Delete" at bounding box center [263, 140] width 7 height 7
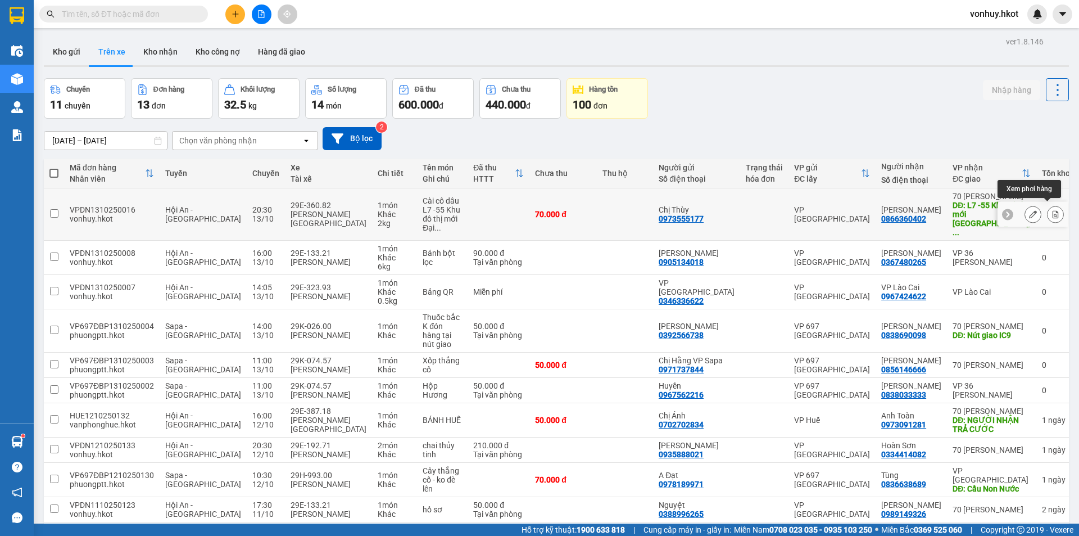
click at [1052, 211] on icon at bounding box center [1056, 214] width 8 height 8
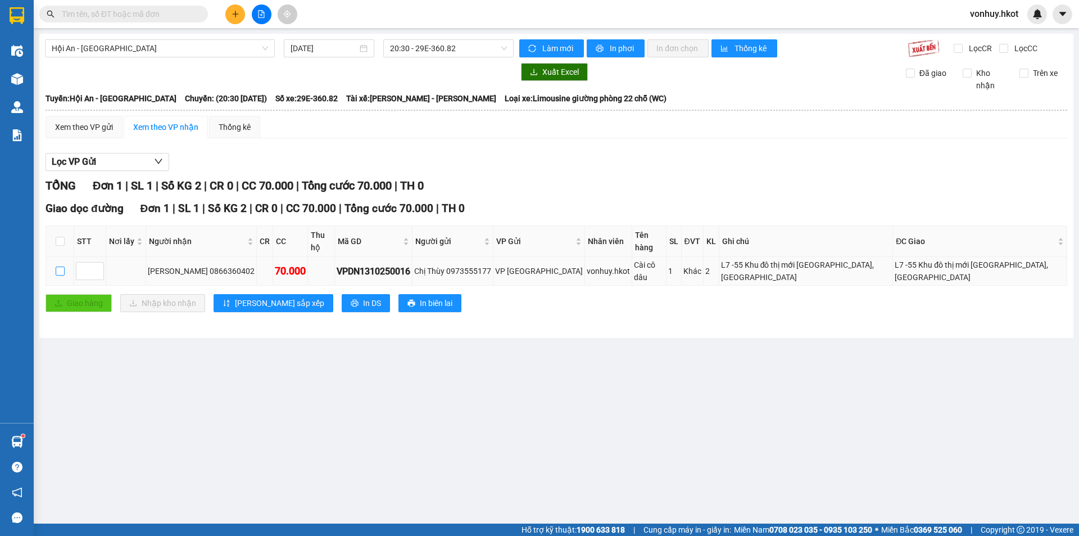
click at [62, 266] on input "checkbox" at bounding box center [60, 270] width 9 height 9
checkbox input "true"
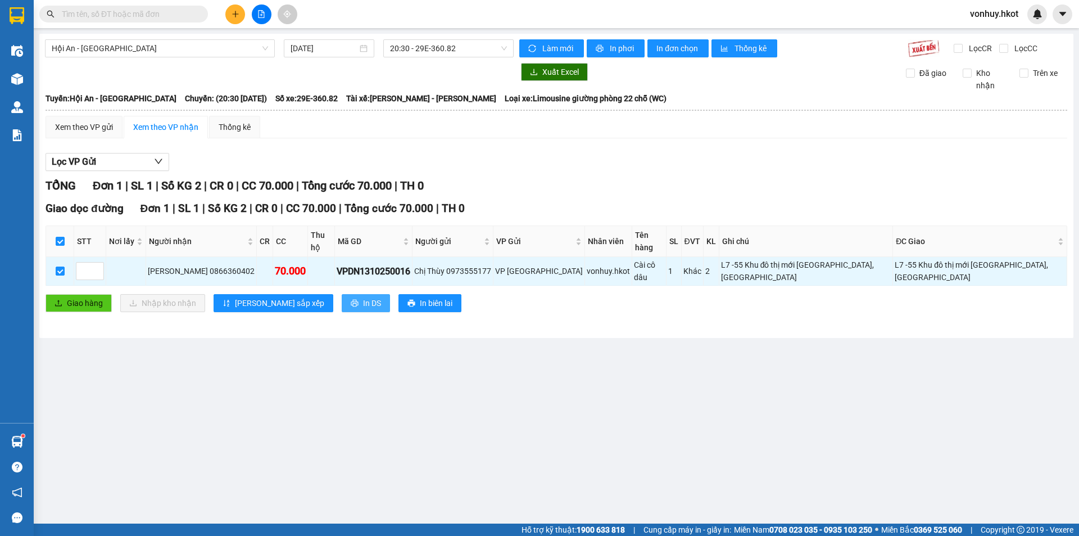
click at [363, 297] on span "In DS" at bounding box center [372, 303] width 18 height 12
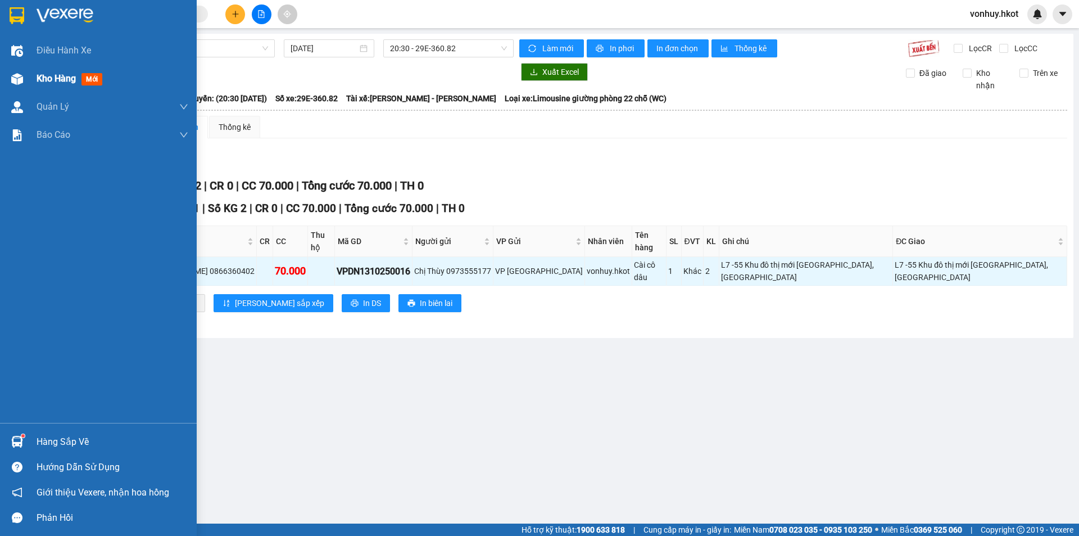
click at [42, 75] on span "Kho hàng" at bounding box center [56, 78] width 39 height 11
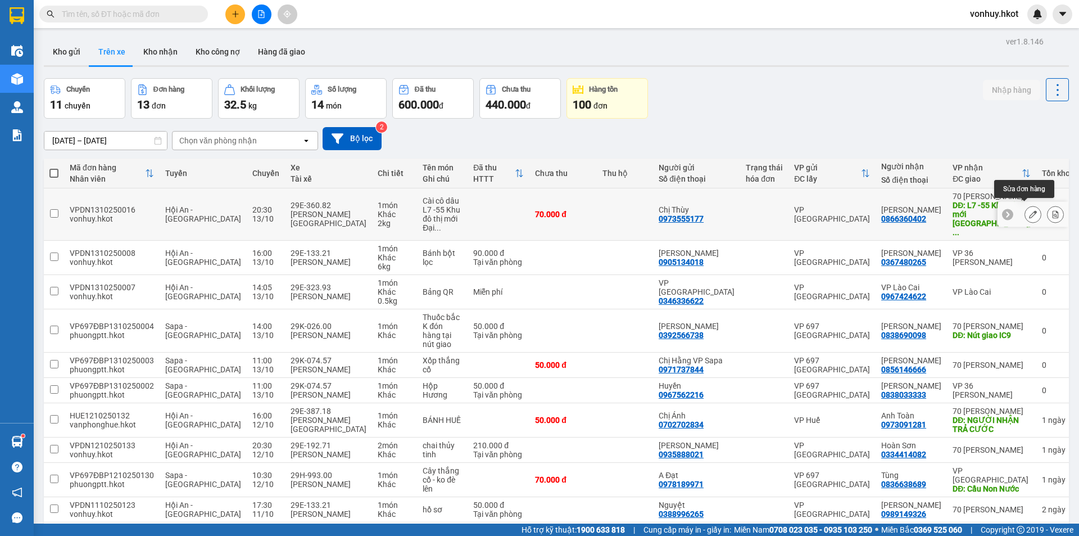
click at [1025, 212] on button at bounding box center [1033, 215] width 16 height 20
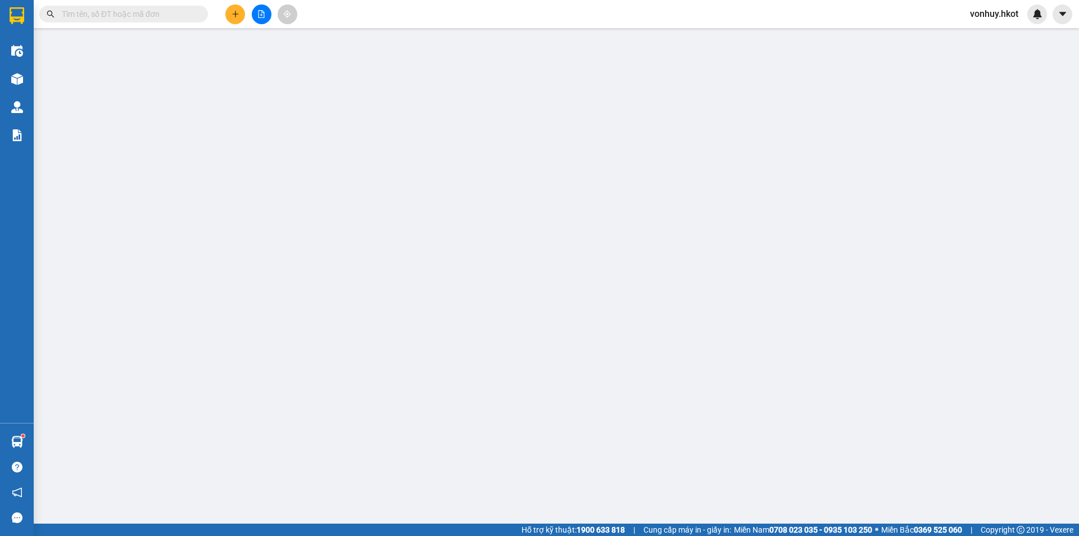
type input "0973555177"
type input "Chị Thùy"
type input "0866360402"
type input "[PERSON_NAME]"
type input "L7 -55 Khu đô thị mới [GEOGRAPHIC_DATA], [GEOGRAPHIC_DATA]"
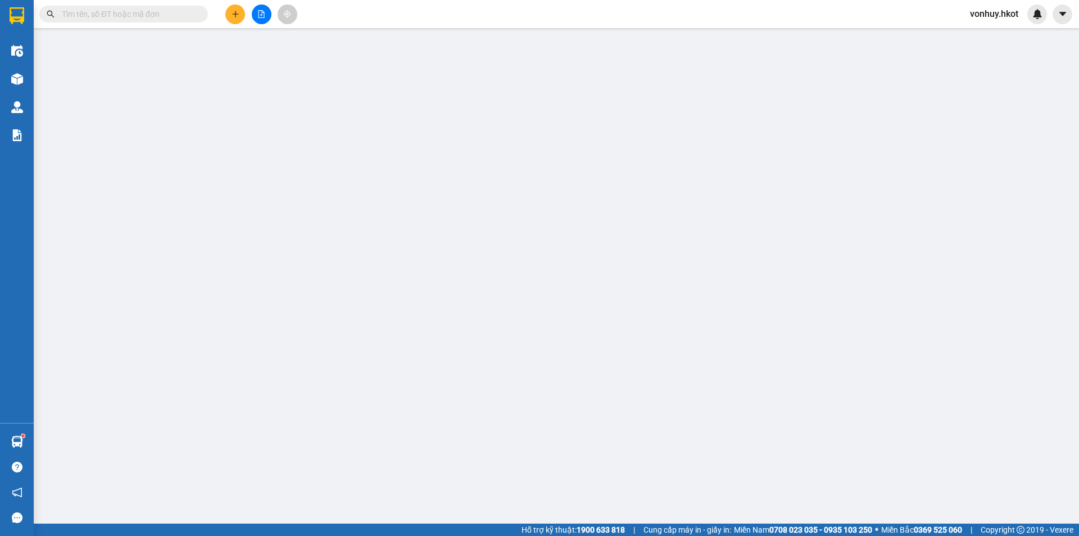
type input "L7 -55 Khu đô thị mới [GEOGRAPHIC_DATA], [GEOGRAPHIC_DATA]"
type input "0"
type input "70.000"
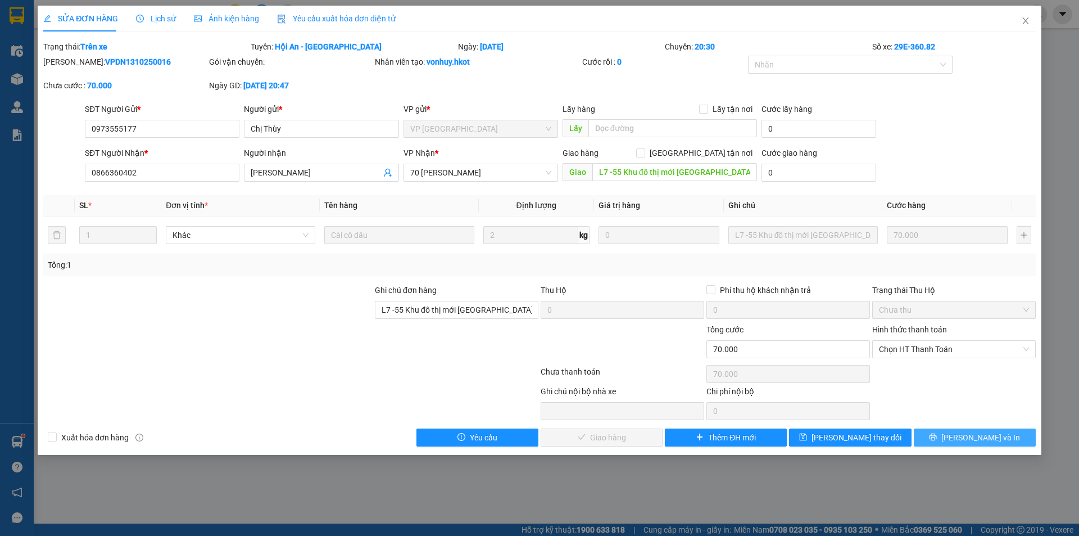
click at [974, 437] on span "[PERSON_NAME] và In" at bounding box center [980, 437] width 79 height 12
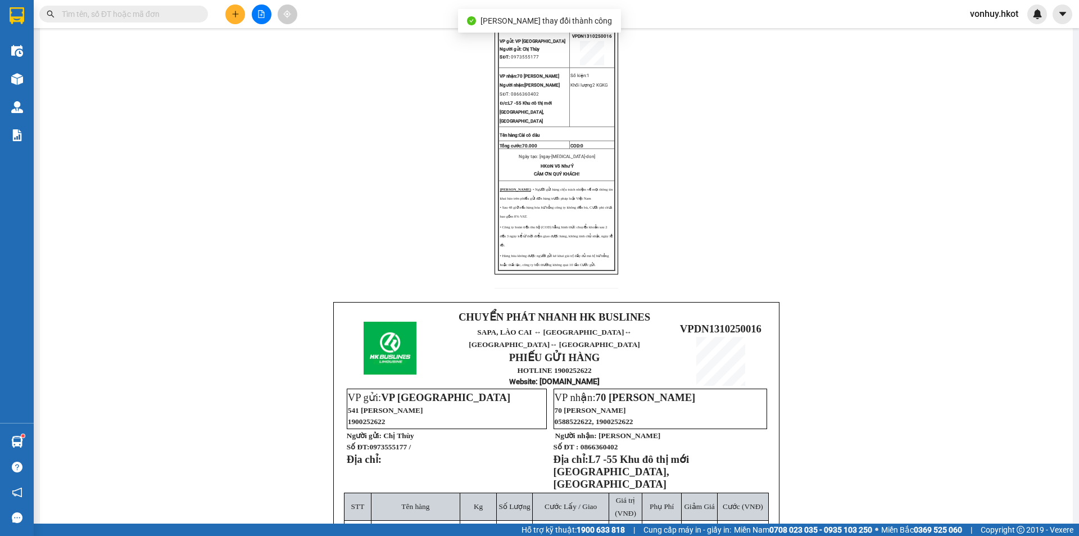
scroll to position [169, 0]
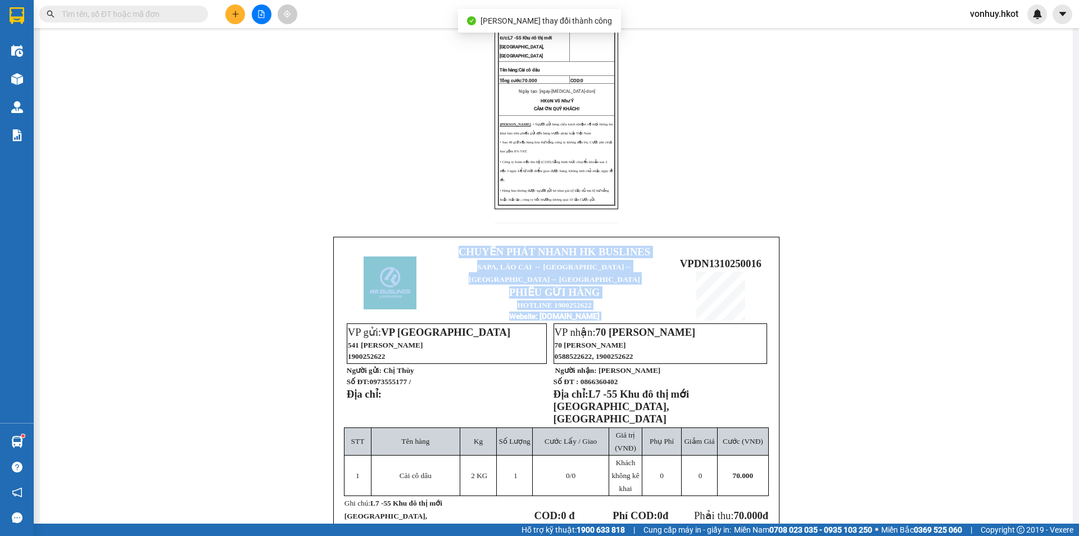
drag, startPoint x: 677, startPoint y: 260, endPoint x: 782, endPoint y: 260, distance: 105.1
click at [782, 260] on div "CHUYỂN PHÁT NHANH HK BUSLINES PHIẾU GỬI HÀNG HOTLINE: 1900252622 Website: [DOMA…" at bounding box center [556, 295] width 1006 height 732
copy table "CHUYỂN PHÁT NHANH HK BUSLINES SAPA, [GEOGRAPHIC_DATA] ↔ [GEOGRAPHIC_DATA] ↔ [GE…"
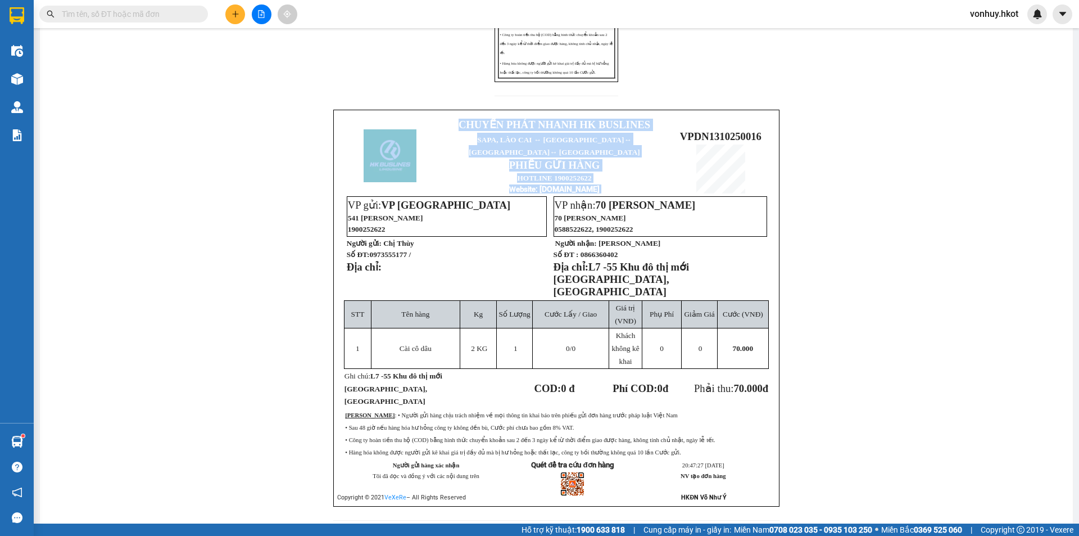
scroll to position [308, 0]
